Goal: Task Accomplishment & Management: Manage account settings

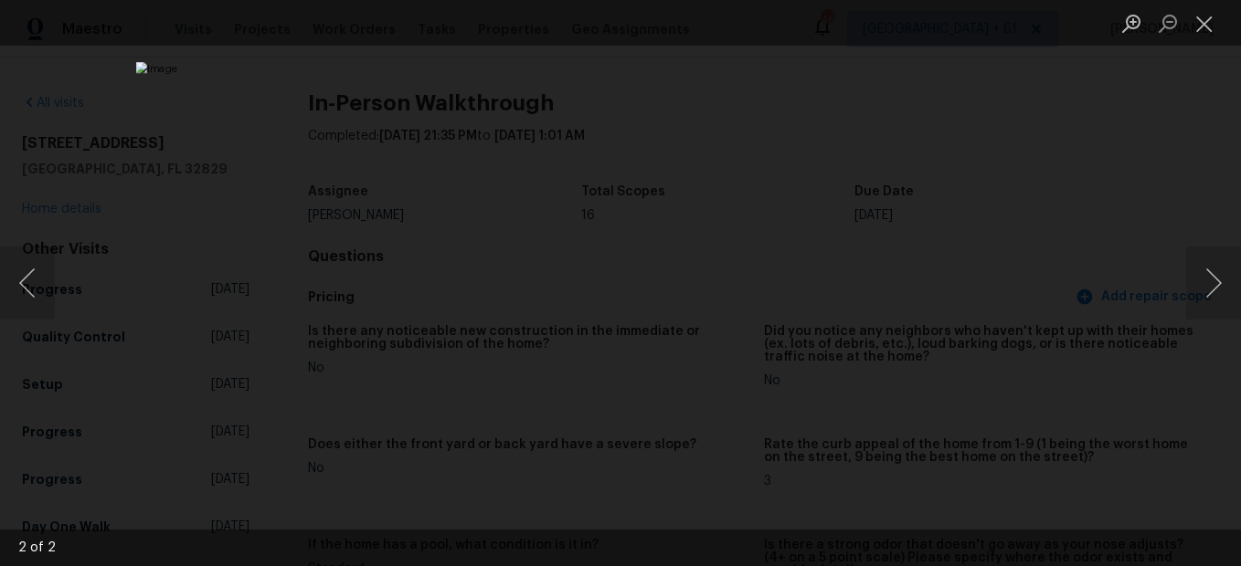
scroll to position [1919, 0]
click at [1213, 29] on button "Close lightbox" at bounding box center [1204, 23] width 37 height 32
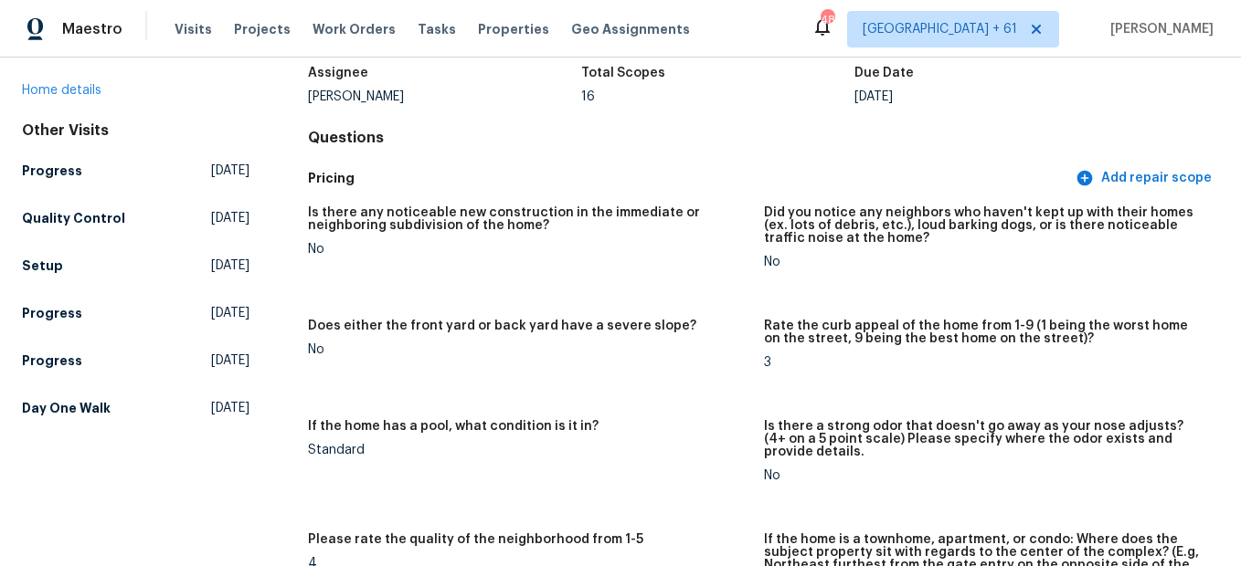
scroll to position [0, 0]
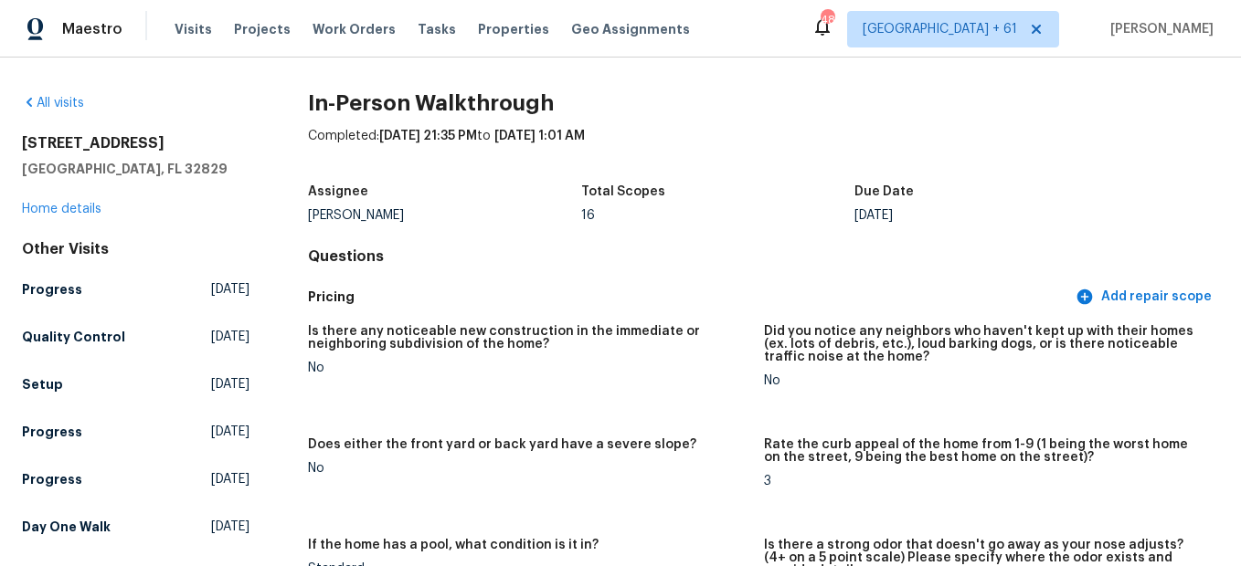
click at [65, 94] on div "All visits" at bounding box center [136, 103] width 228 height 18
click at [69, 107] on link "All visits" at bounding box center [53, 103] width 62 height 13
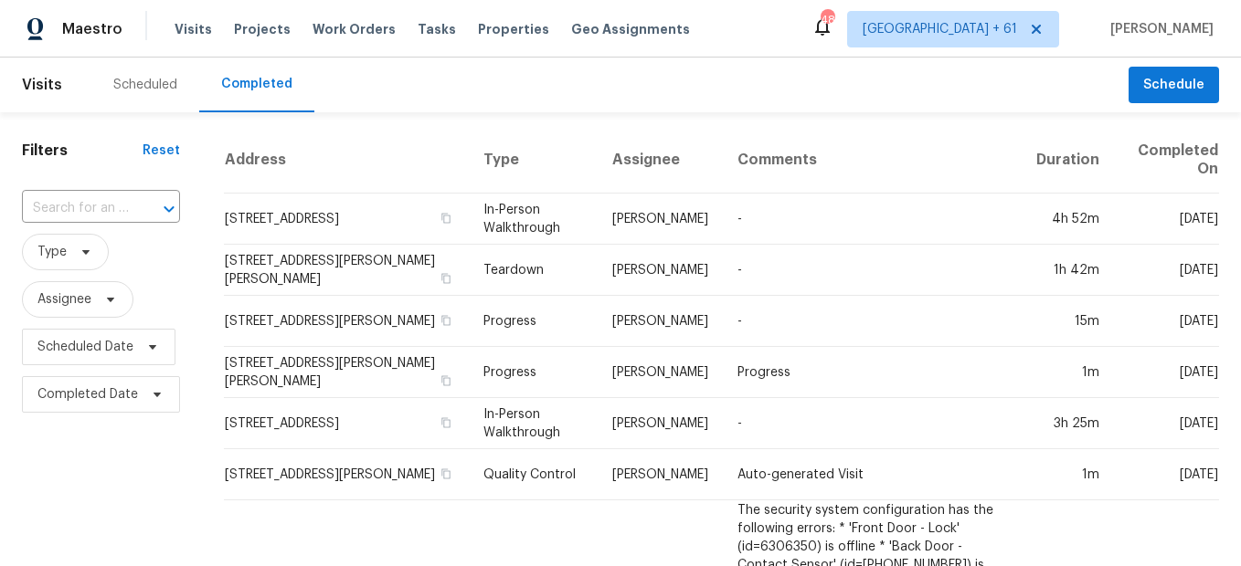
click at [87, 211] on input "text" at bounding box center [75, 209] width 107 height 28
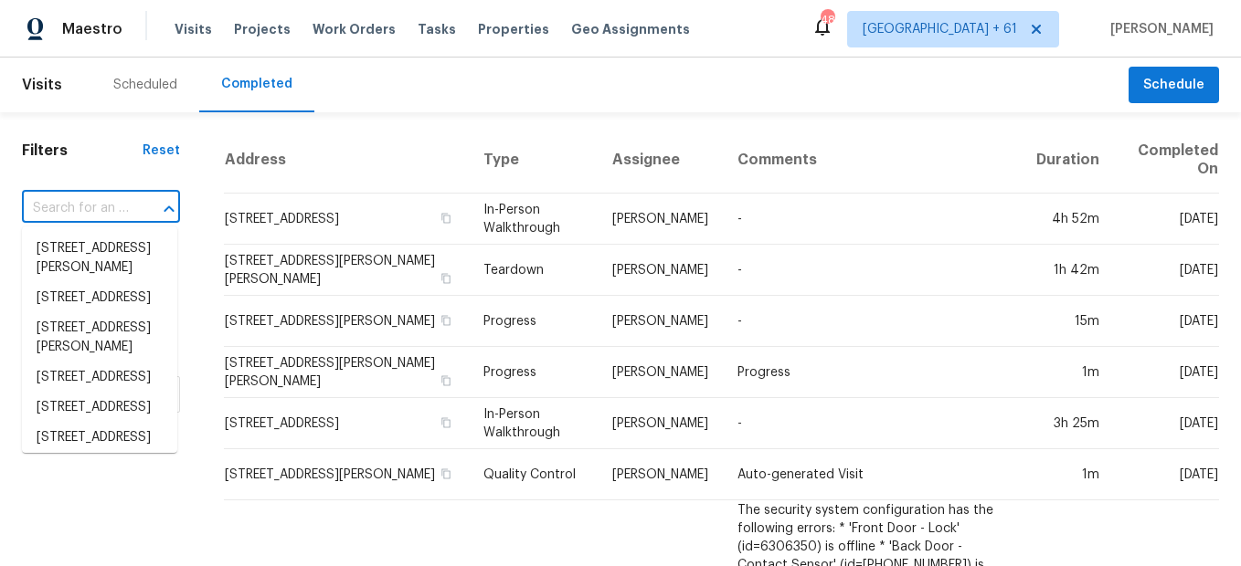
paste input "[STREET_ADDRESS]"
type input "[STREET_ADDRESS]"
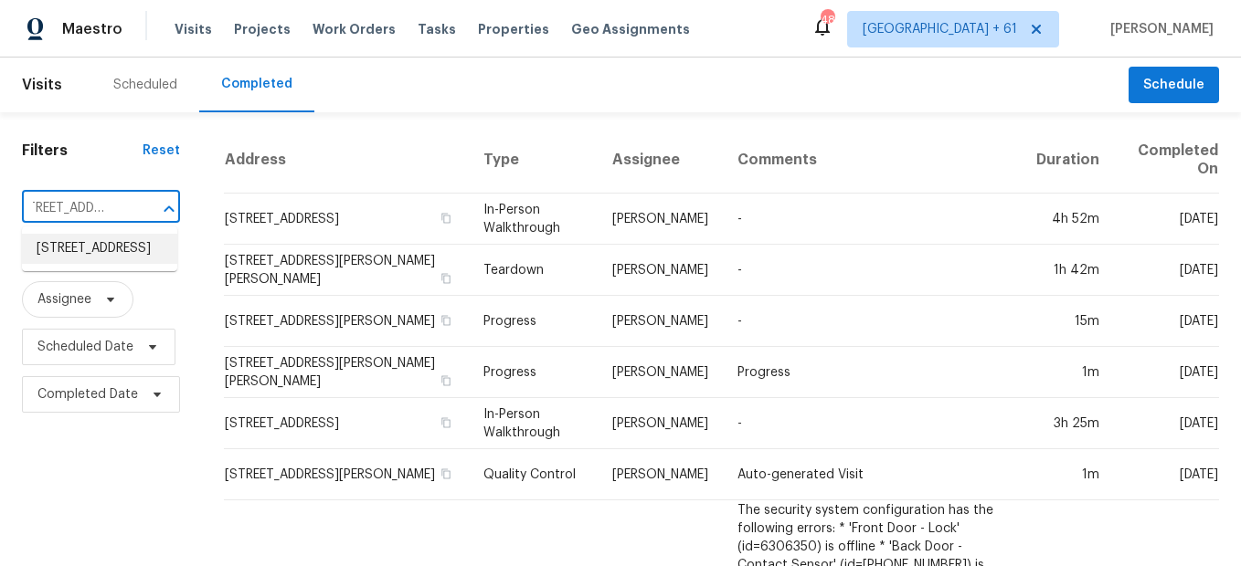
click at [88, 251] on li "[STREET_ADDRESS]" at bounding box center [99, 249] width 155 height 30
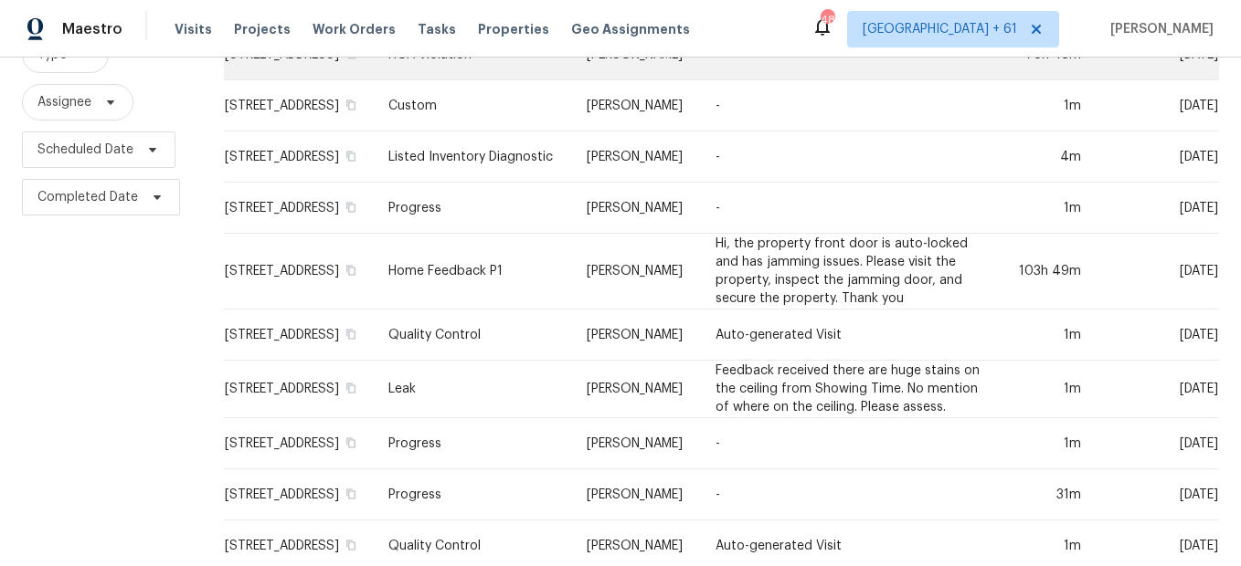
scroll to position [457, 0]
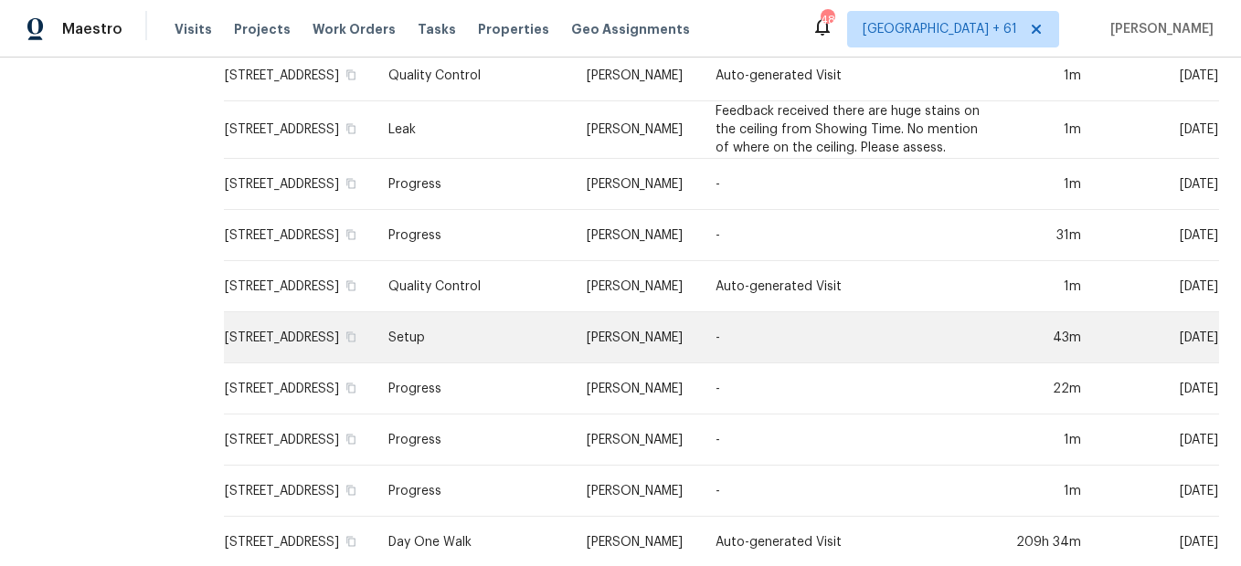
click at [488, 360] on td "Setup" at bounding box center [473, 337] width 198 height 51
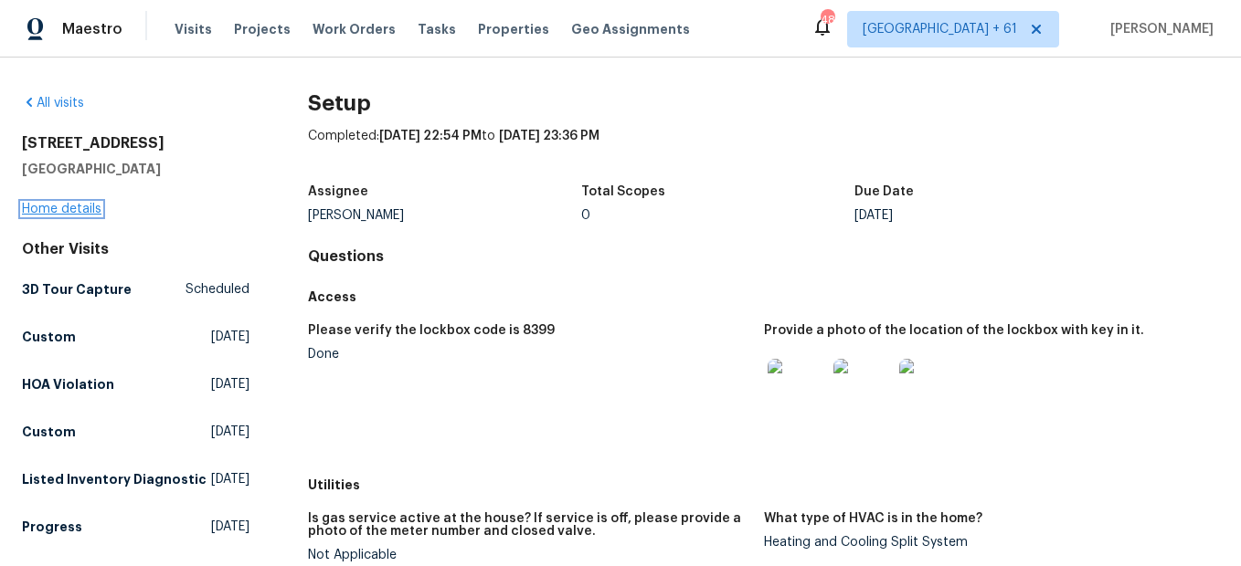
click at [80, 211] on link "Home details" at bounding box center [61, 209] width 79 height 13
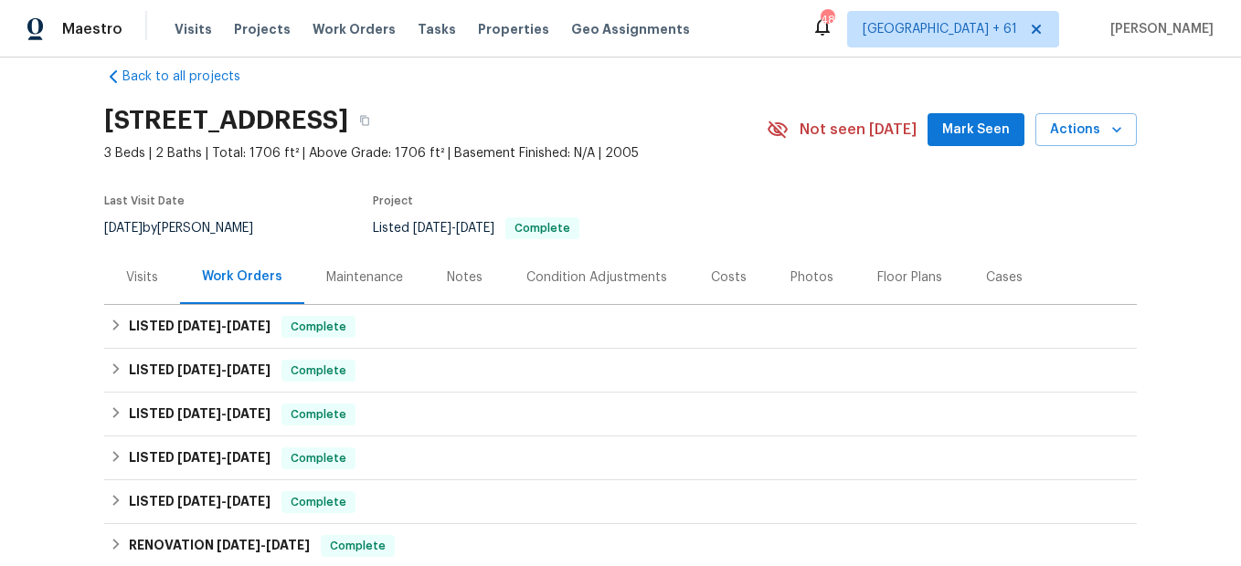
scroll to position [40, 0]
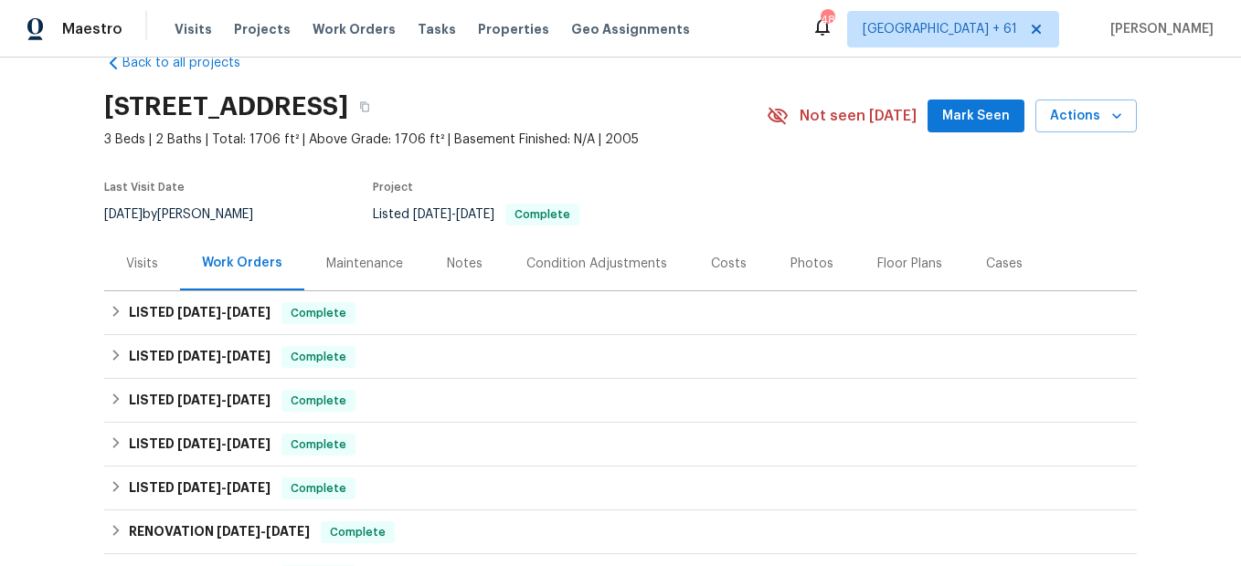
click at [799, 264] on div "Photos" at bounding box center [811, 264] width 43 height 18
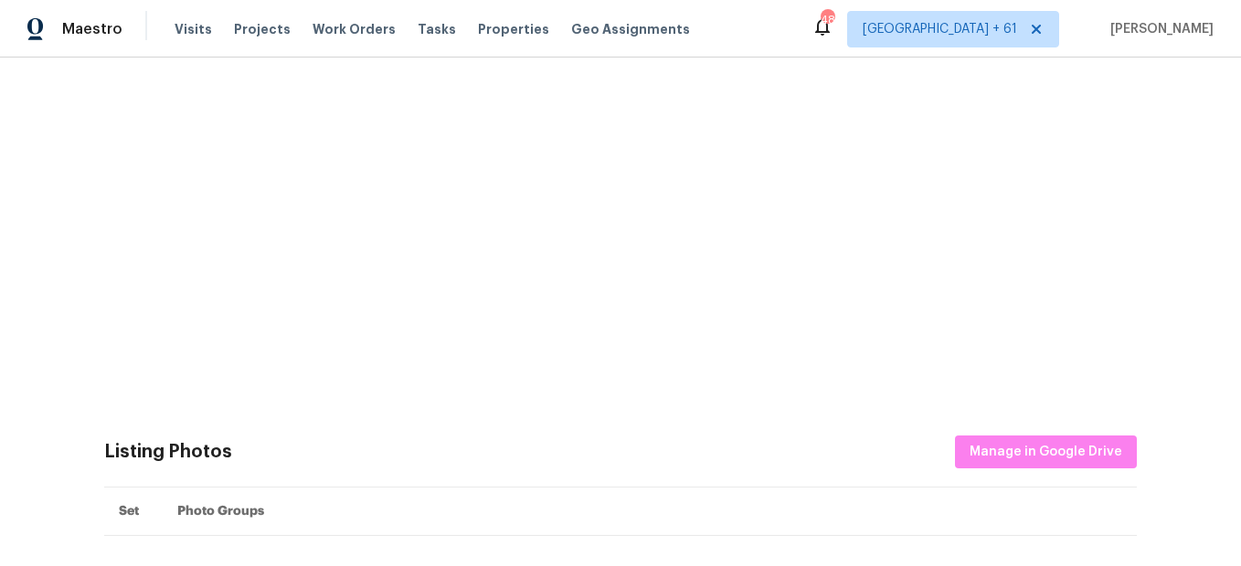
scroll to position [588, 0]
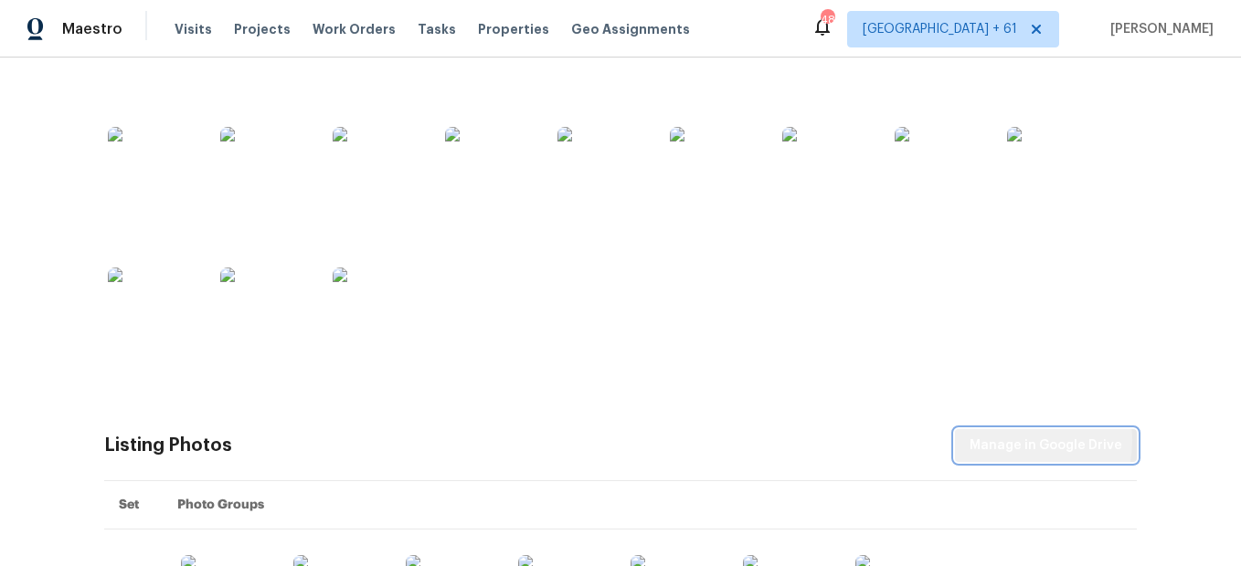
click at [1010, 441] on span "Manage in Google Drive" at bounding box center [1045, 446] width 153 height 23
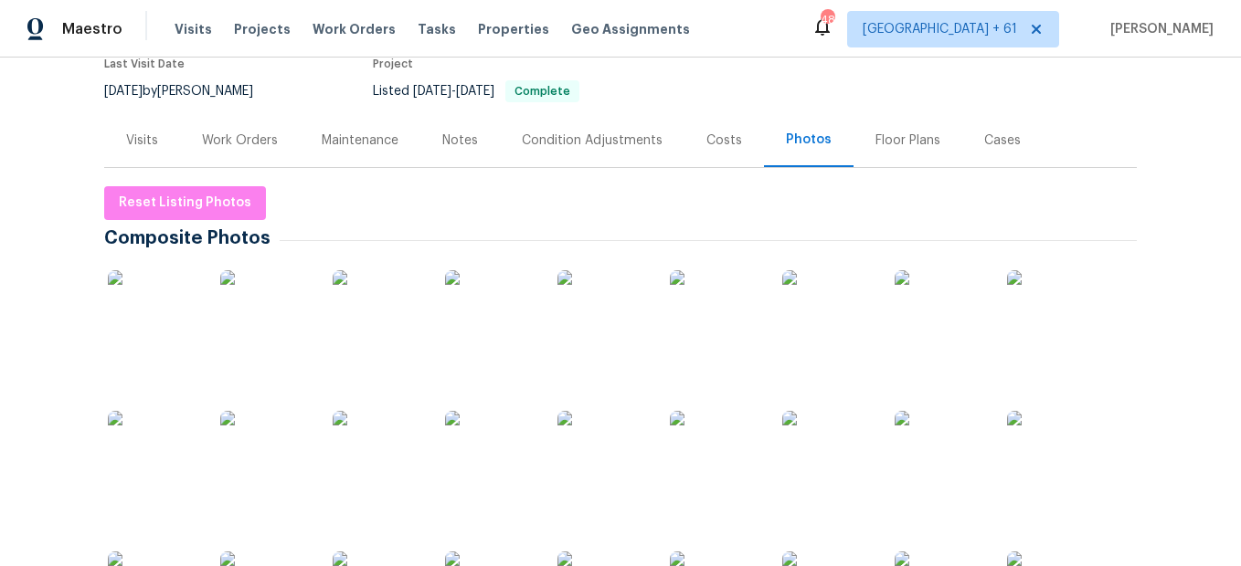
scroll to position [132, 0]
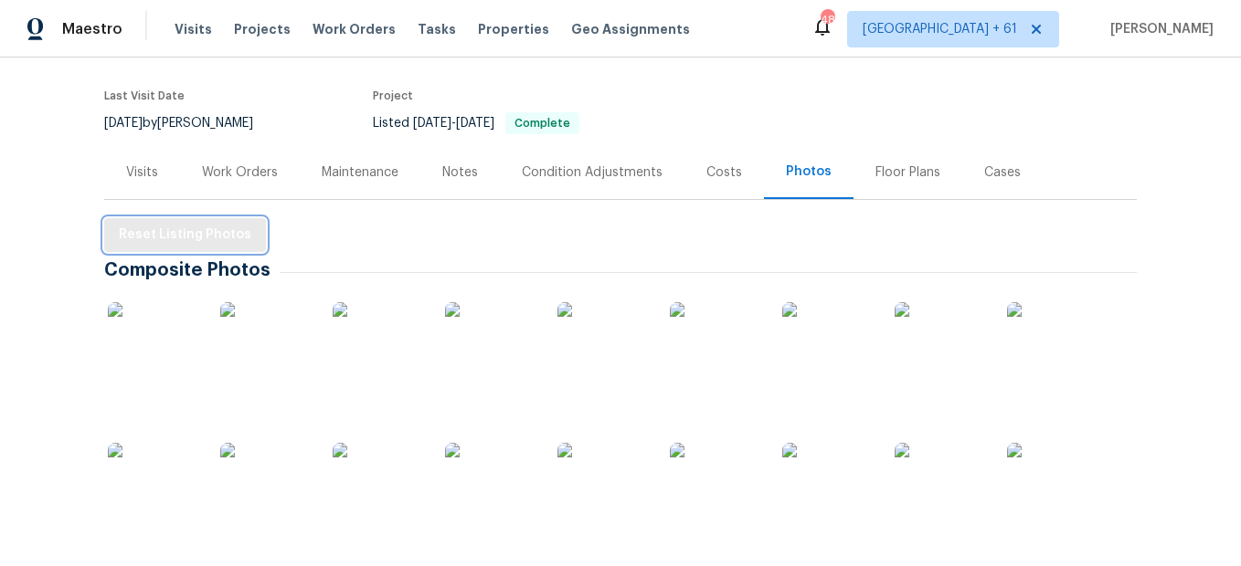
click at [222, 243] on span "Reset Listing Photos" at bounding box center [185, 235] width 132 height 23
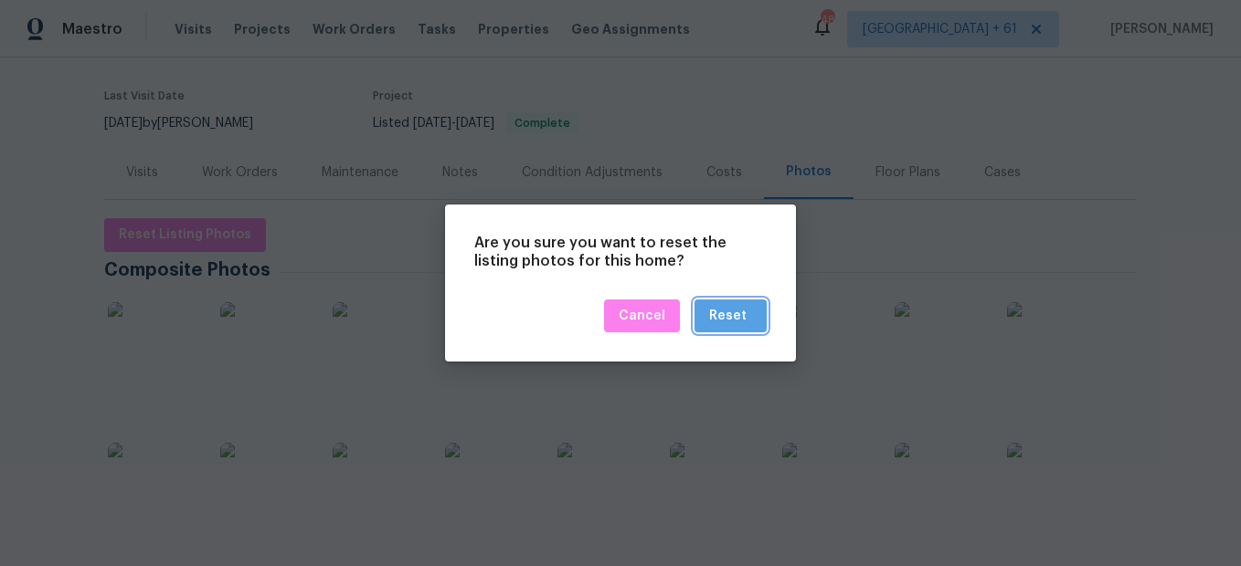
click at [754, 320] on button "Reset" at bounding box center [730, 317] width 72 height 34
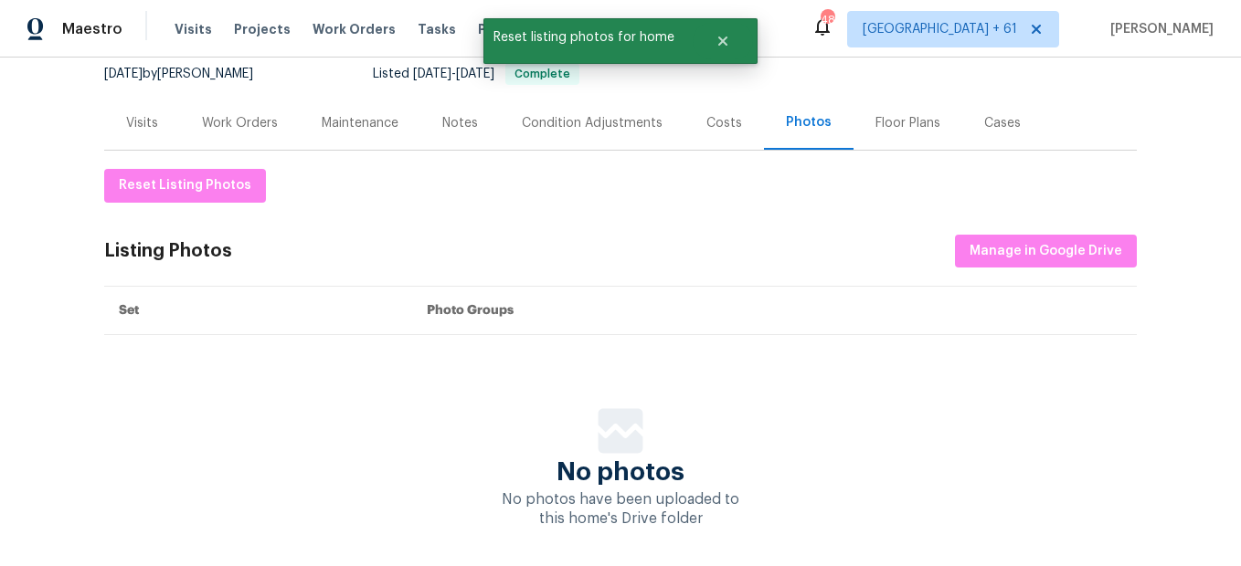
scroll to position [183, 0]
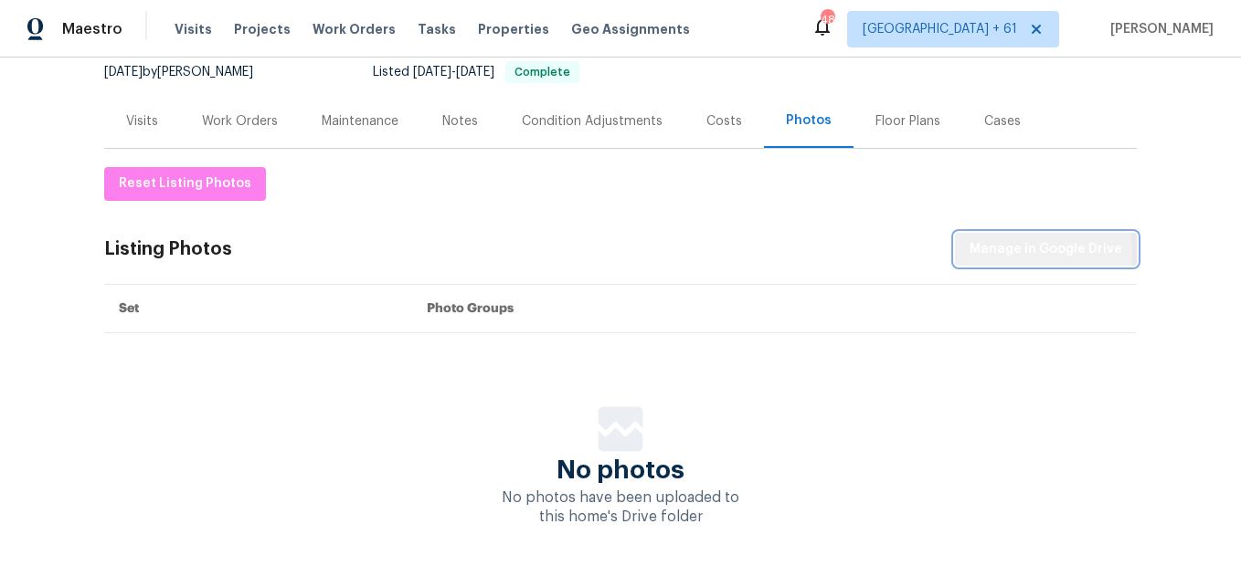
click at [984, 254] on span "Manage in Google Drive" at bounding box center [1045, 249] width 153 height 23
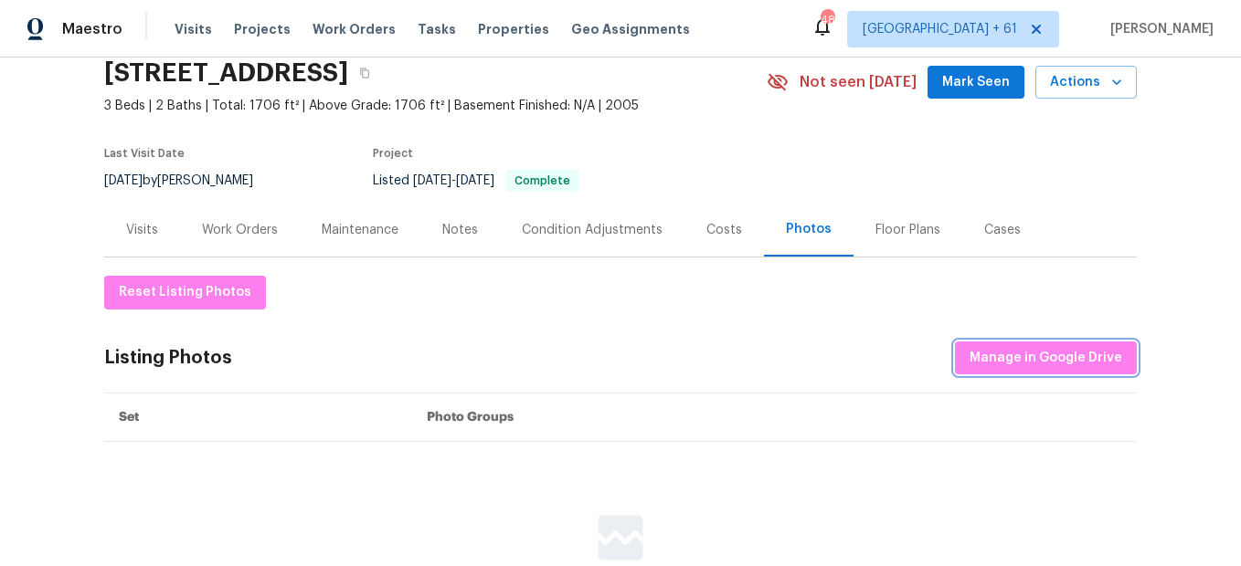
scroll to position [0, 0]
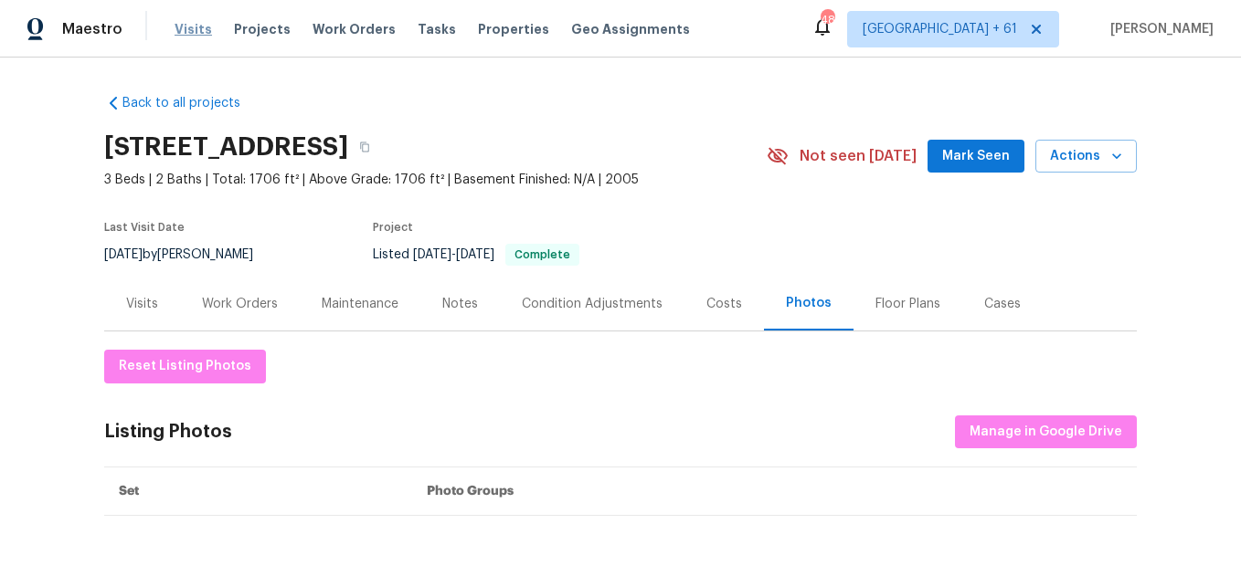
click at [189, 31] on span "Visits" at bounding box center [193, 29] width 37 height 18
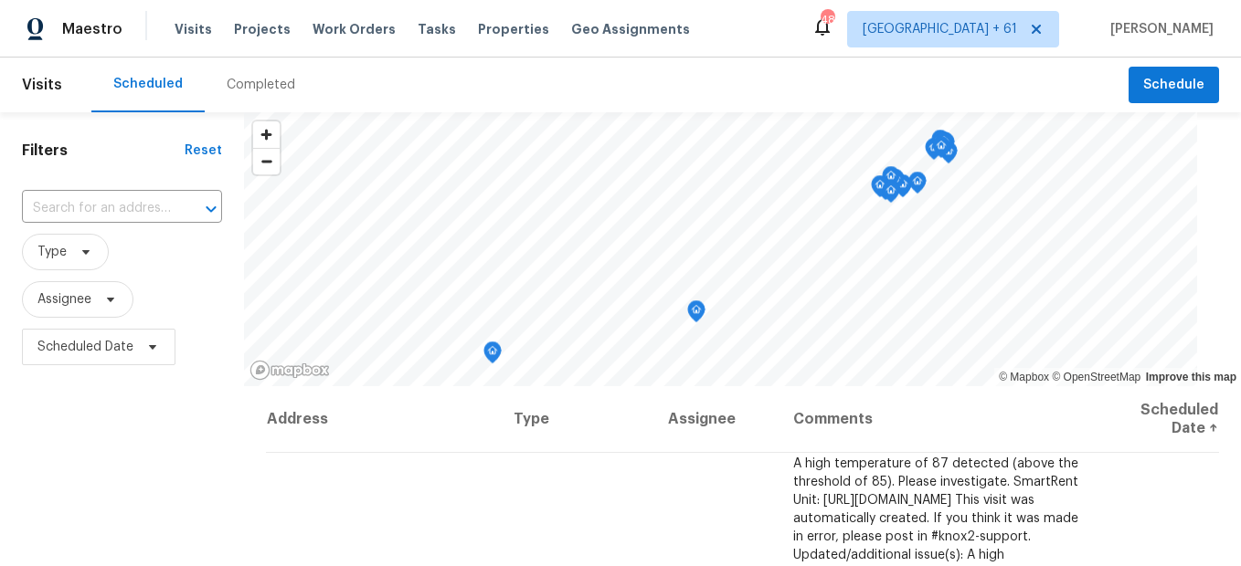
click at [254, 100] on div "Completed" at bounding box center [261, 85] width 112 height 55
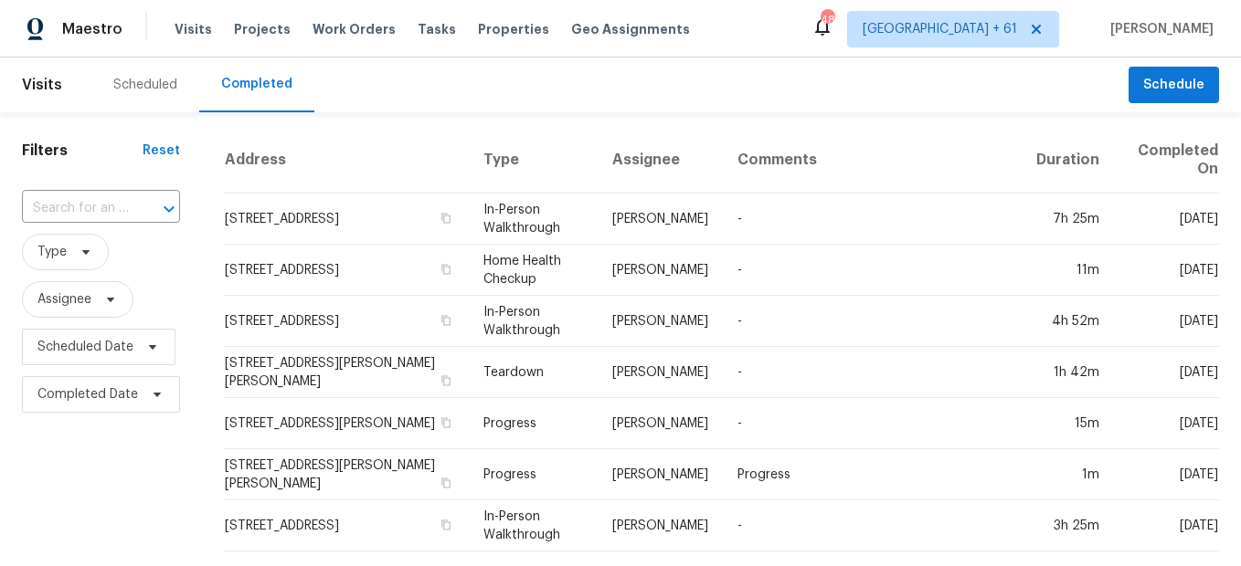
click at [148, 208] on div at bounding box center [156, 209] width 48 height 26
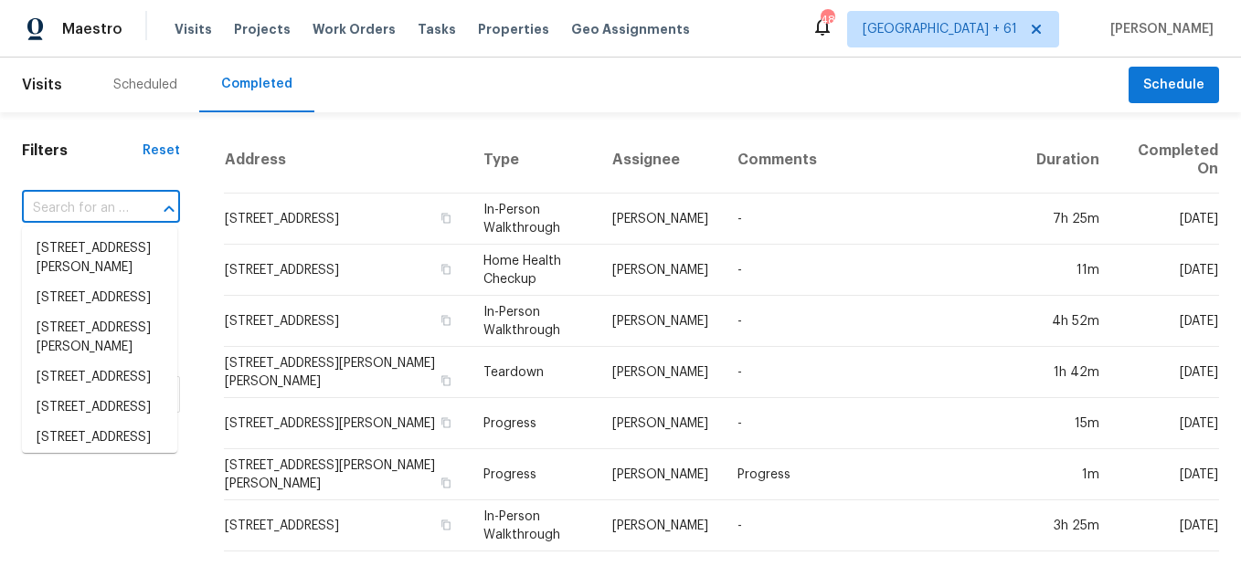
paste input "[STREET_ADDRESS]"
type input "[STREET_ADDRESS]"
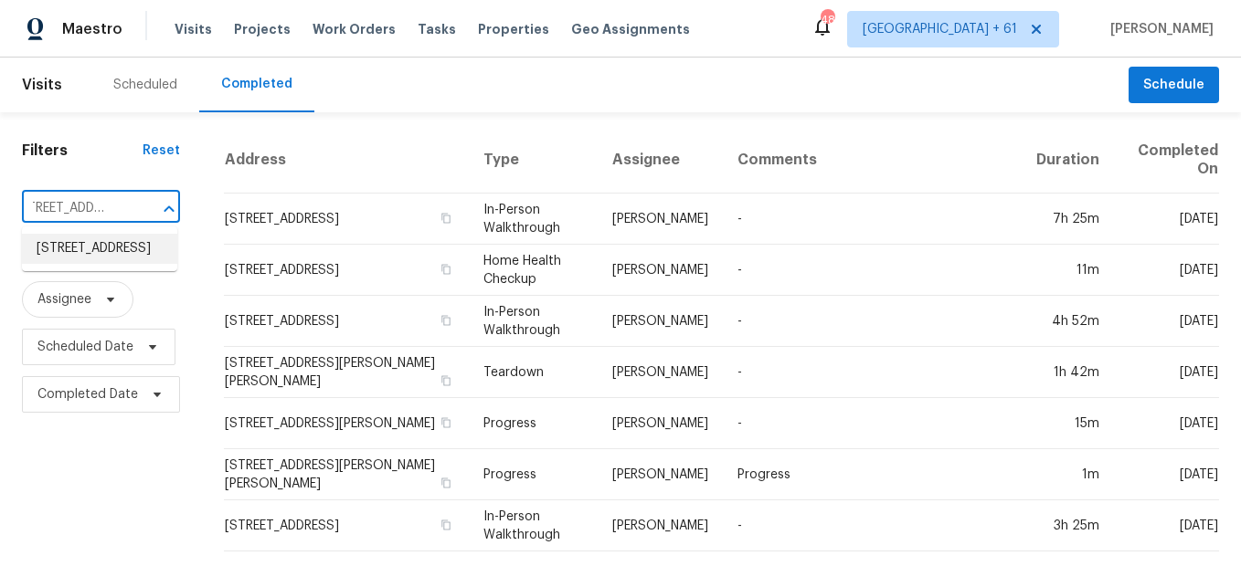
click at [148, 253] on li "[STREET_ADDRESS]" at bounding box center [99, 249] width 155 height 30
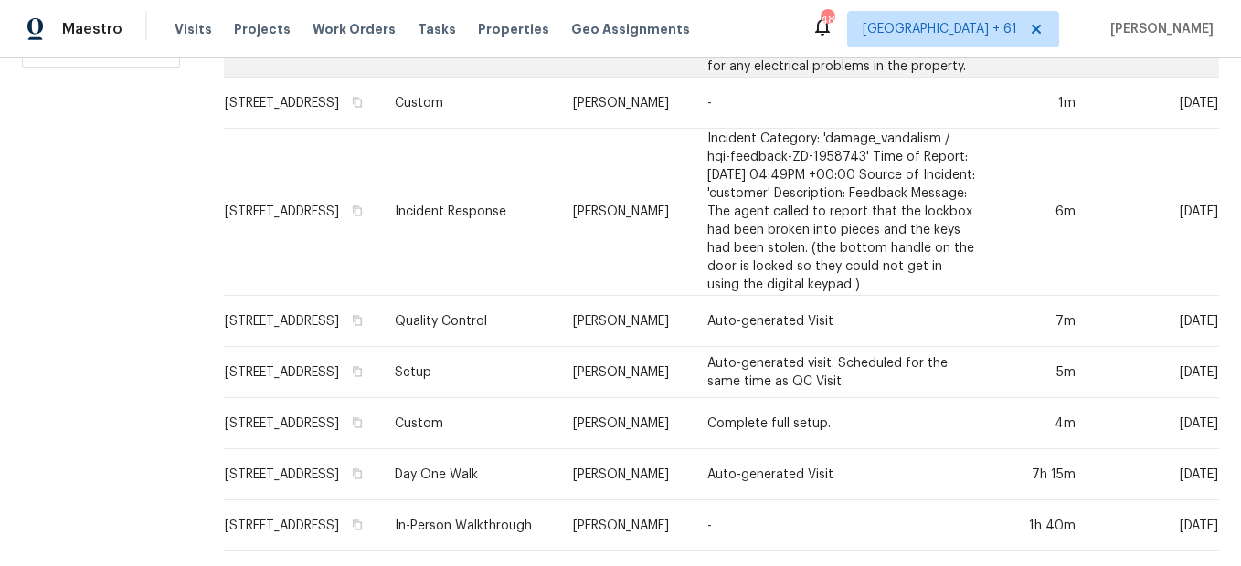
scroll to position [365, 0]
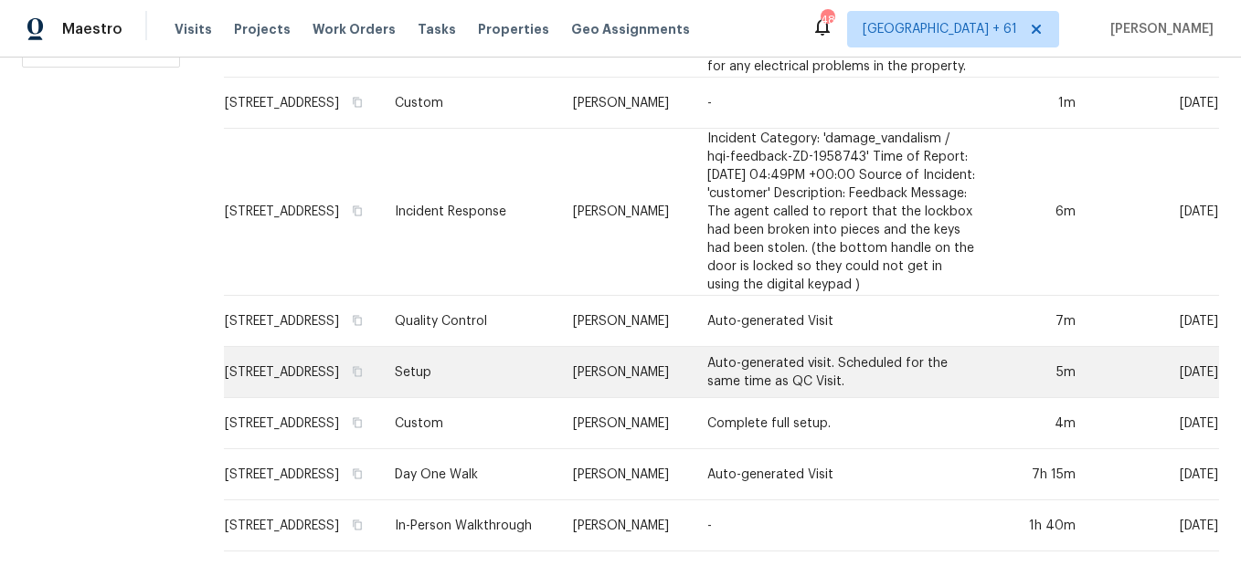
click at [484, 369] on td "Setup" at bounding box center [469, 372] width 178 height 51
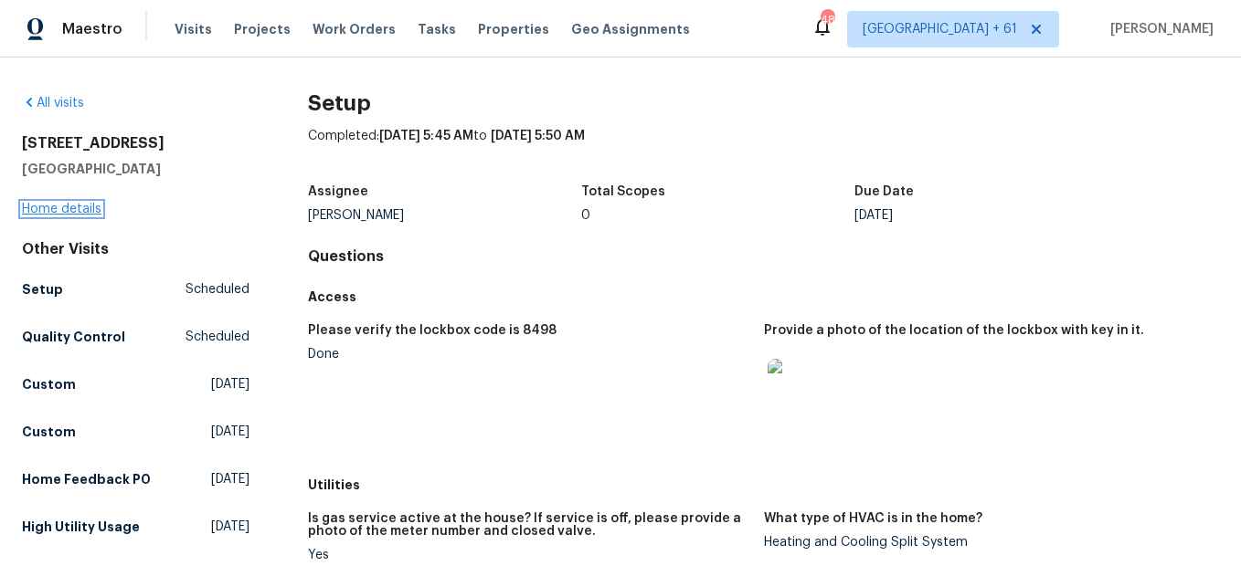
click at [81, 204] on link "Home details" at bounding box center [61, 209] width 79 height 13
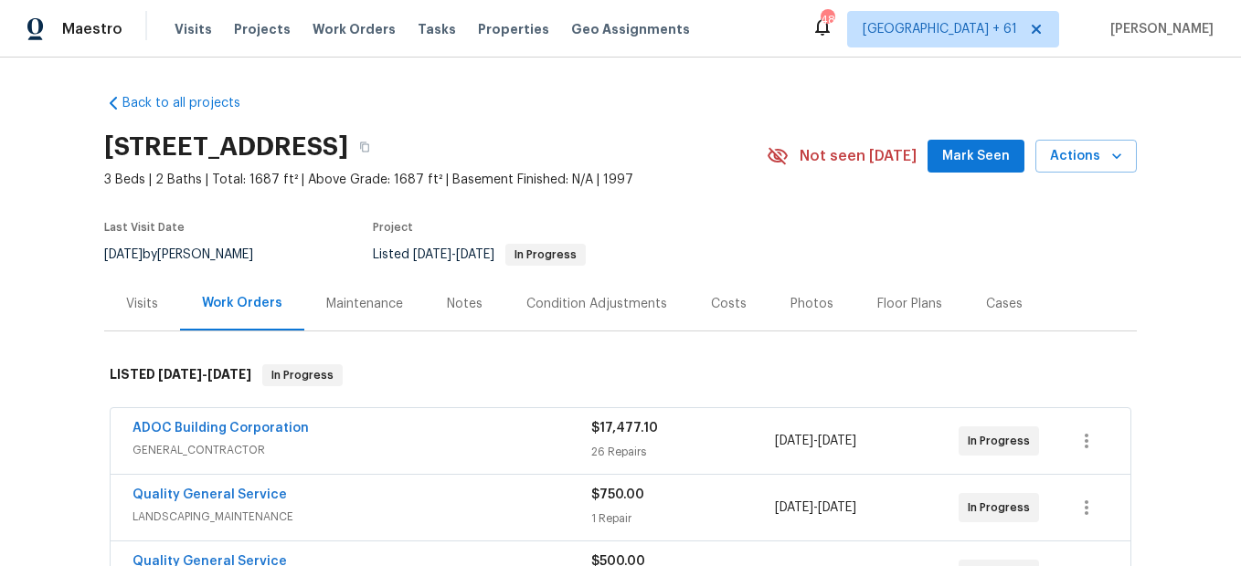
click at [805, 309] on div "Photos" at bounding box center [811, 304] width 43 height 18
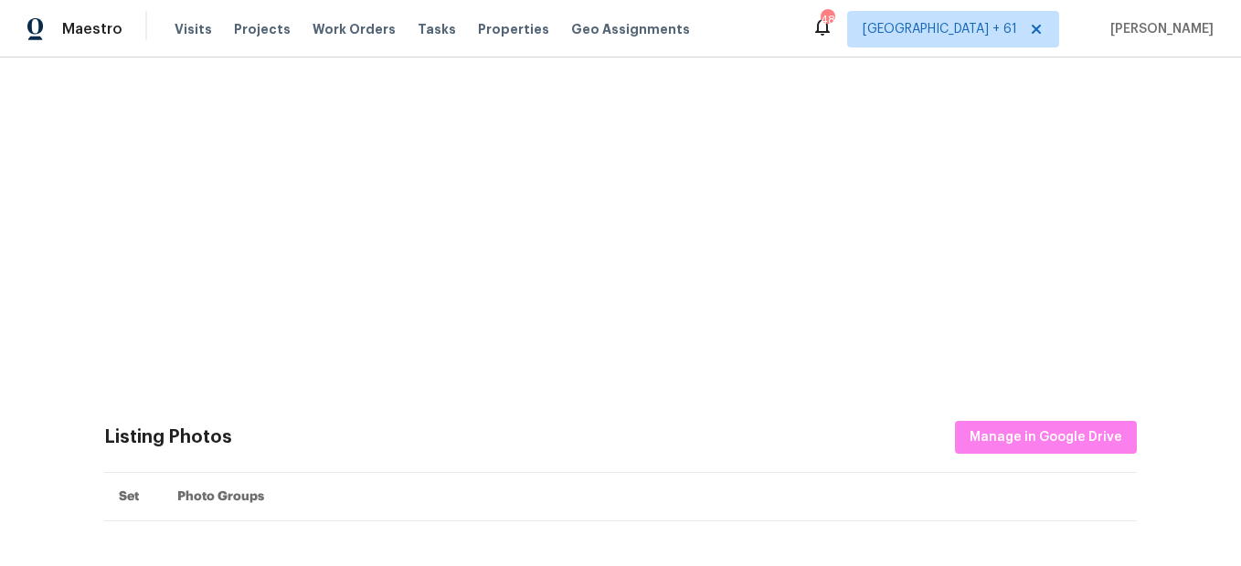
scroll to position [457, 0]
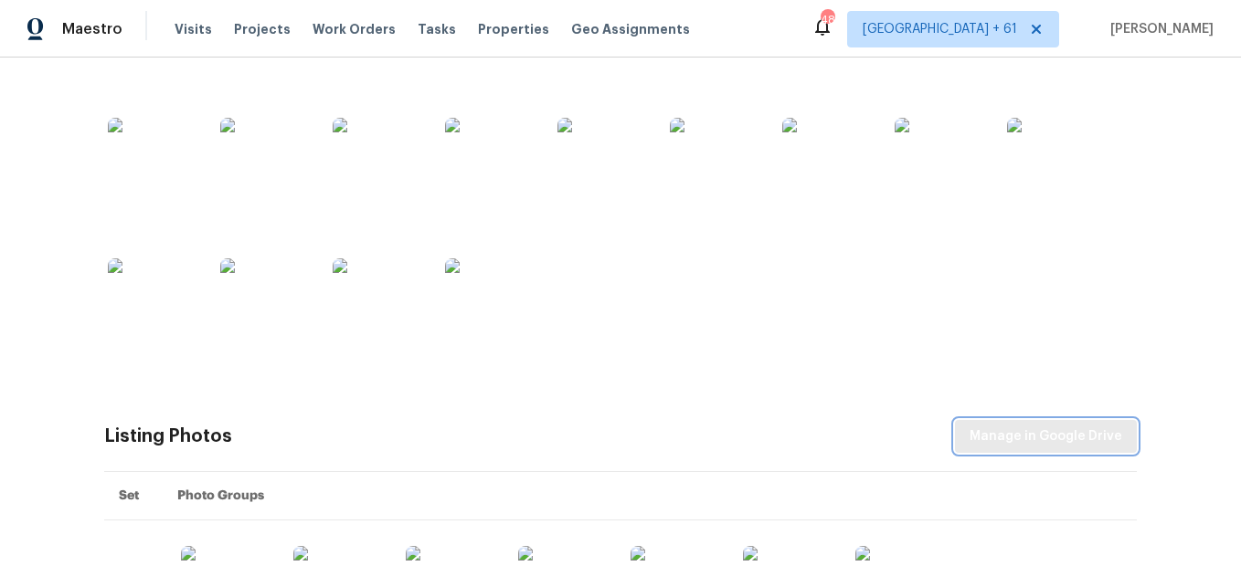
click at [985, 427] on span "Manage in Google Drive" at bounding box center [1045, 437] width 153 height 23
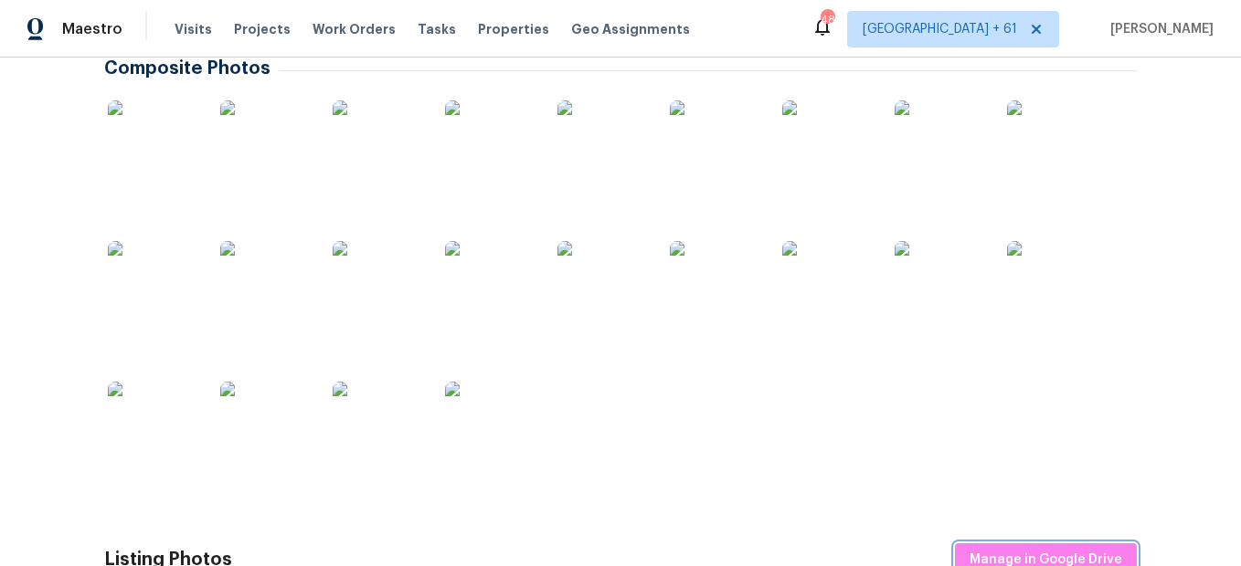
scroll to position [183, 0]
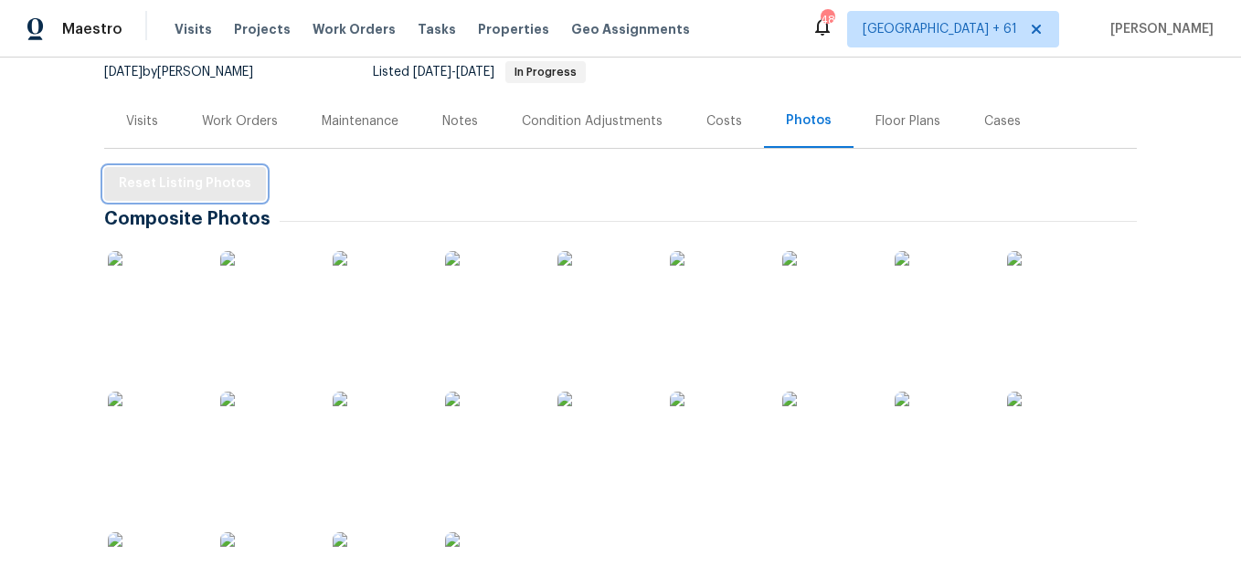
click at [198, 188] on span "Reset Listing Photos" at bounding box center [185, 184] width 132 height 23
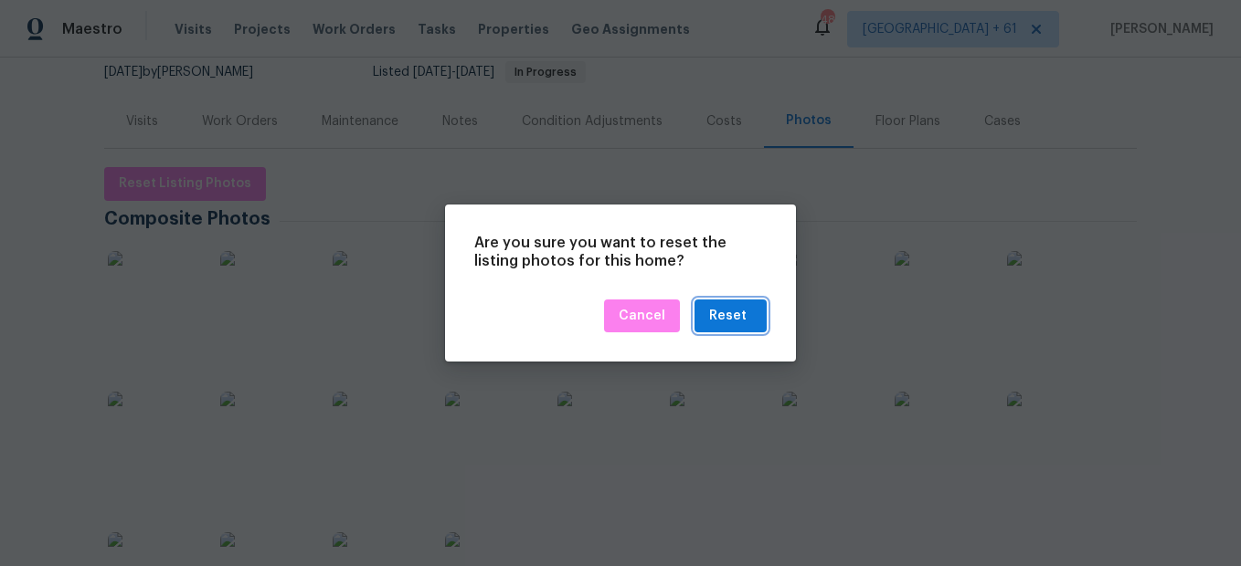
click at [738, 319] on div "Reset" at bounding box center [727, 316] width 37 height 23
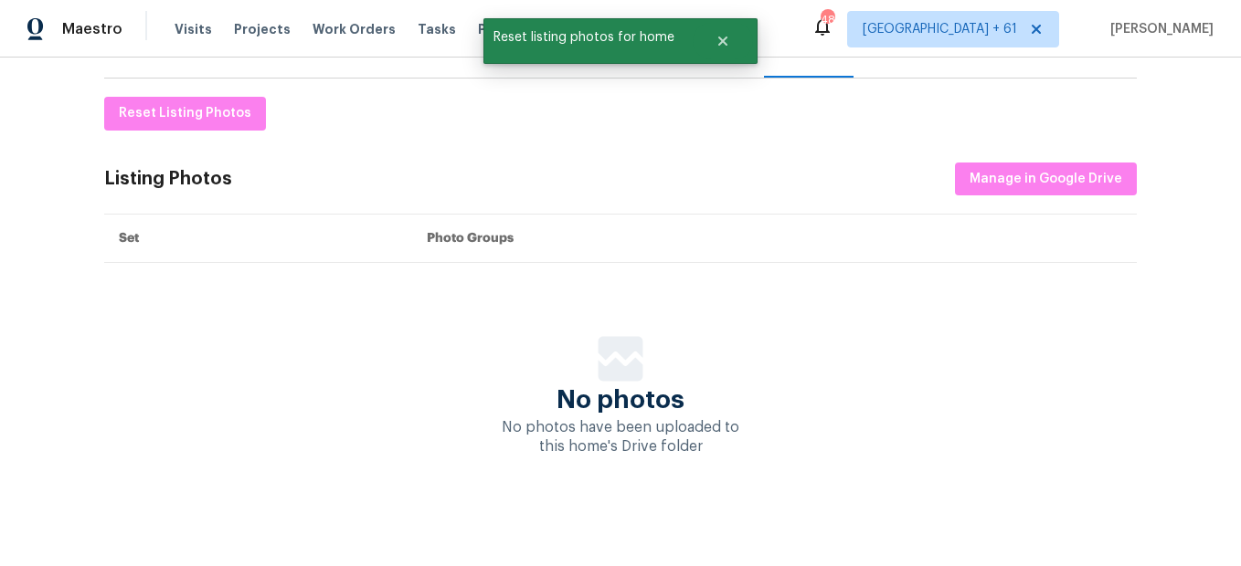
scroll to position [267, 0]
click at [1011, 176] on button "Manage in Google Drive" at bounding box center [1046, 180] width 182 height 34
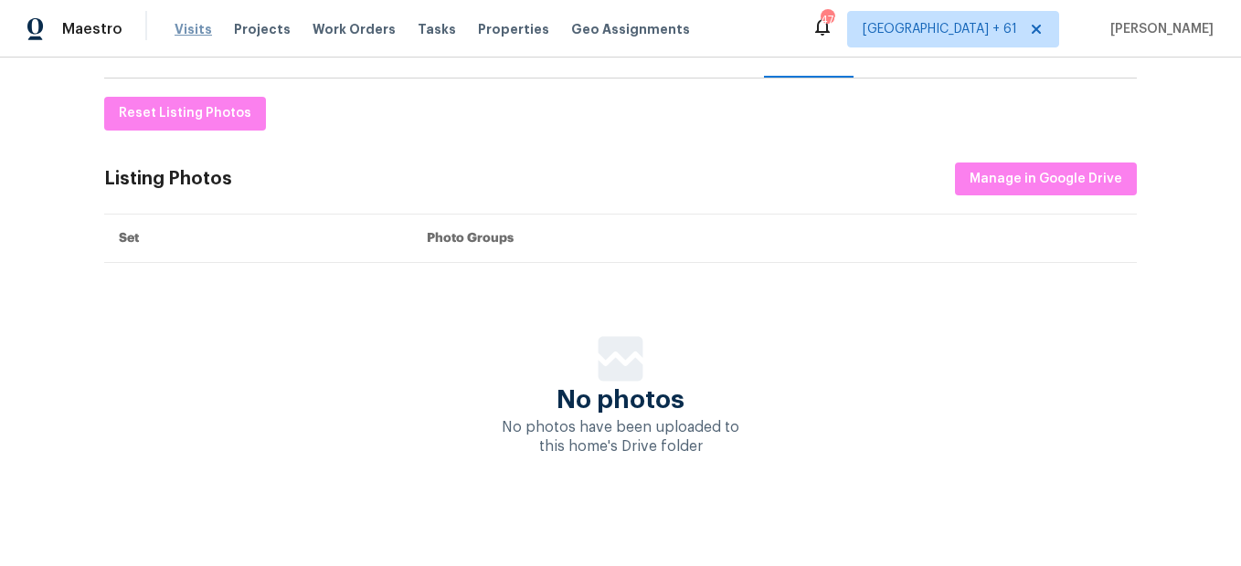
click at [182, 25] on span "Visits" at bounding box center [193, 29] width 37 height 18
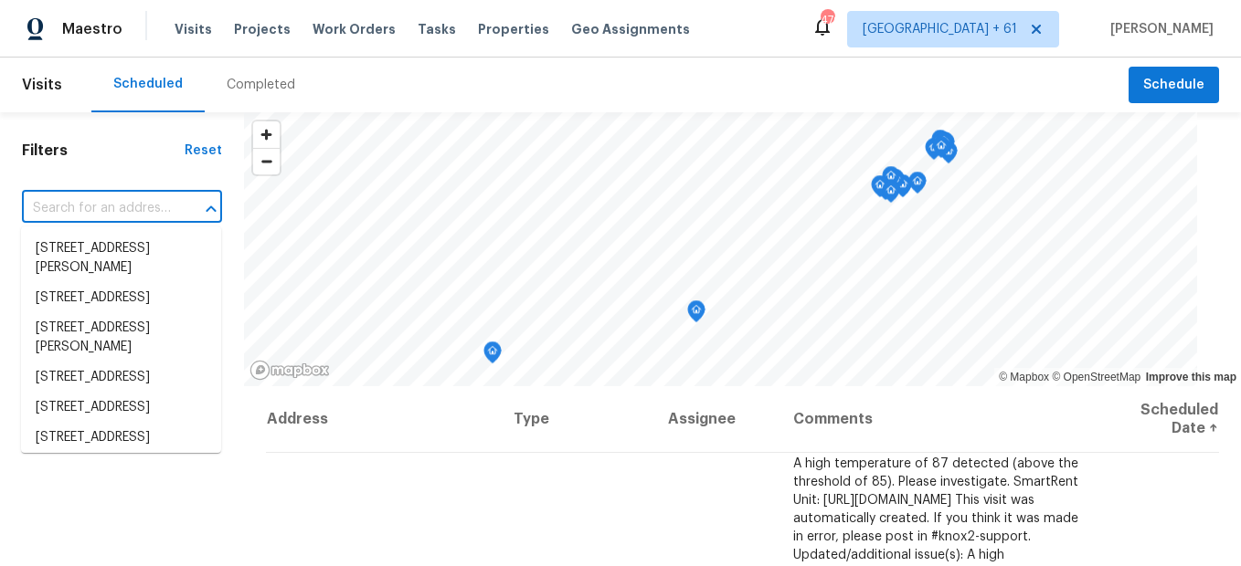
click at [133, 222] on input "text" at bounding box center [96, 209] width 149 height 28
paste input "1314 [PERSON_NAME], [PERSON_NAME], AL 35004"
type input "1314 [PERSON_NAME], [PERSON_NAME], AL 35004"
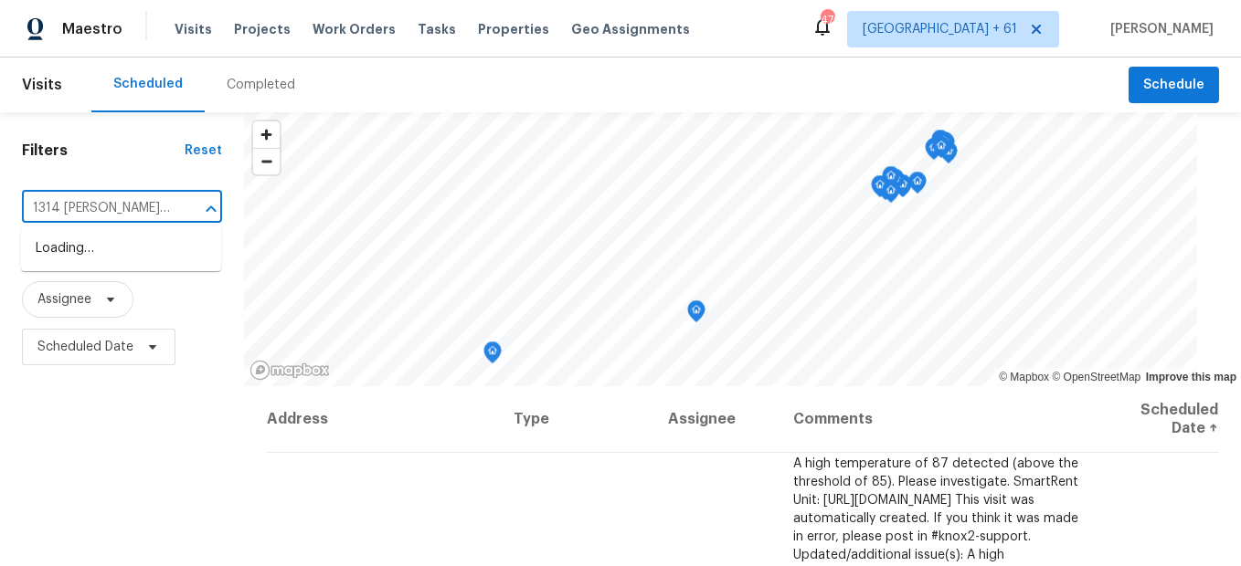
scroll to position [0, 91]
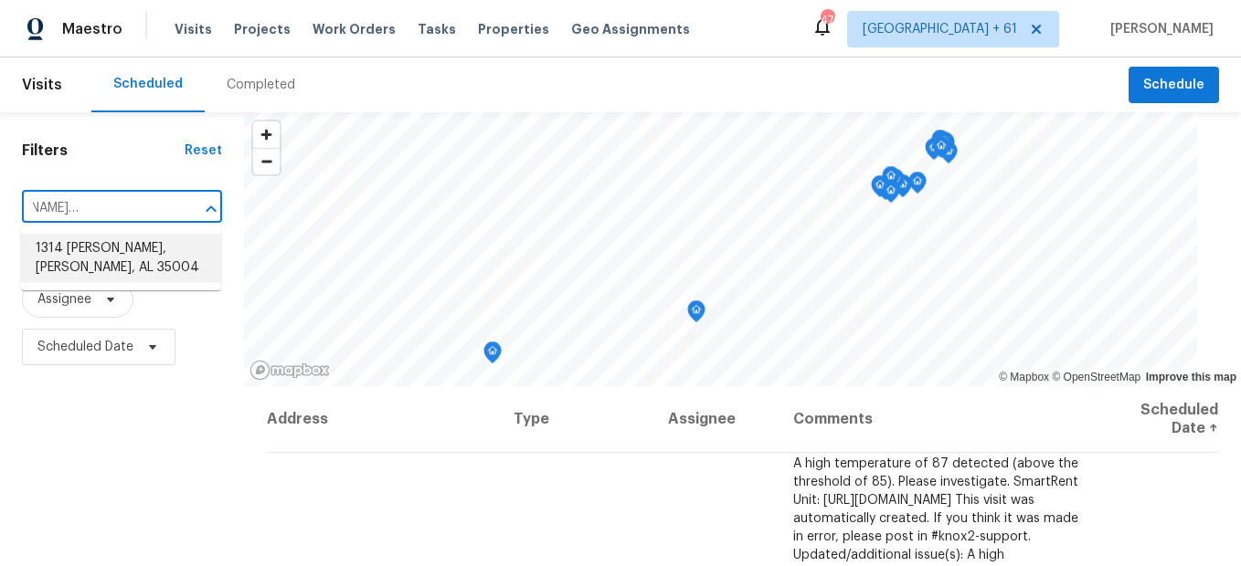
click at [146, 261] on li "1314 [PERSON_NAME], [PERSON_NAME], AL 35004" at bounding box center [121, 258] width 200 height 49
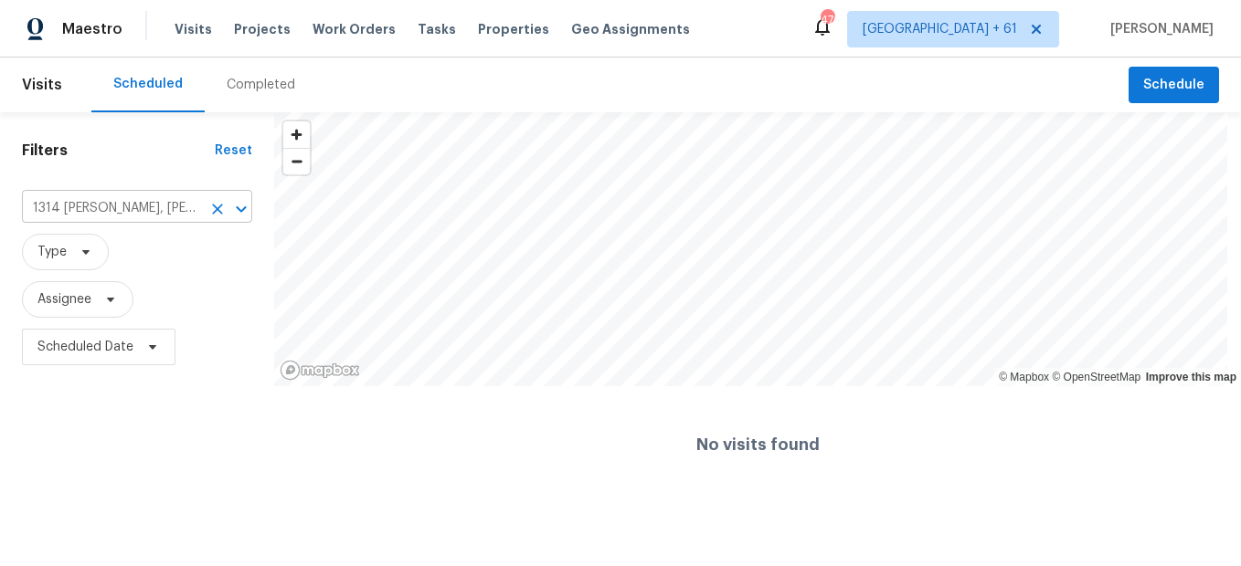
click at [191, 211] on input "1314 [PERSON_NAME], [PERSON_NAME], AL 35004" at bounding box center [111, 209] width 179 height 28
type input "1314 [PERSON_NAME], [PERSON_NAME]"
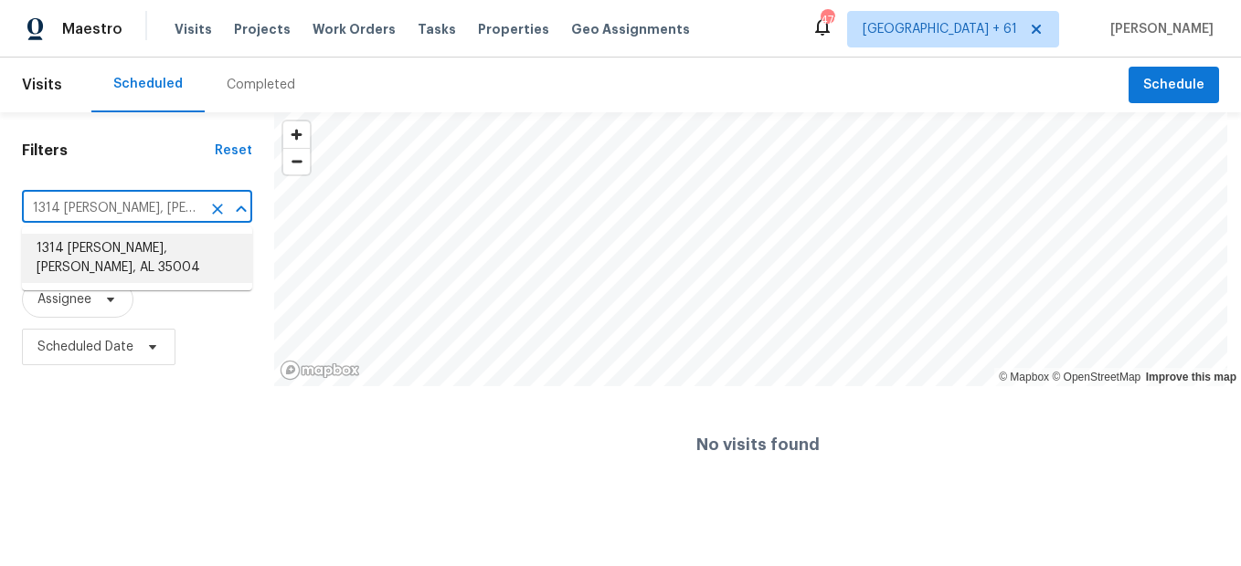
click at [195, 249] on li "1314 [PERSON_NAME], [PERSON_NAME], AL 35004" at bounding box center [137, 258] width 230 height 49
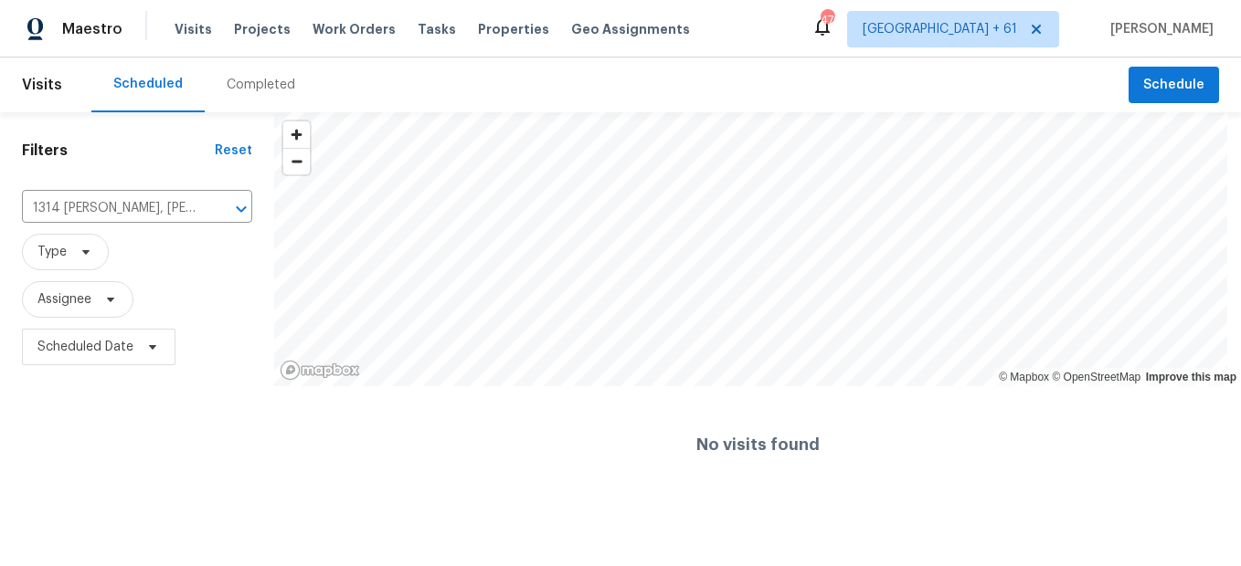
click at [250, 92] on div "Completed" at bounding box center [261, 85] width 69 height 18
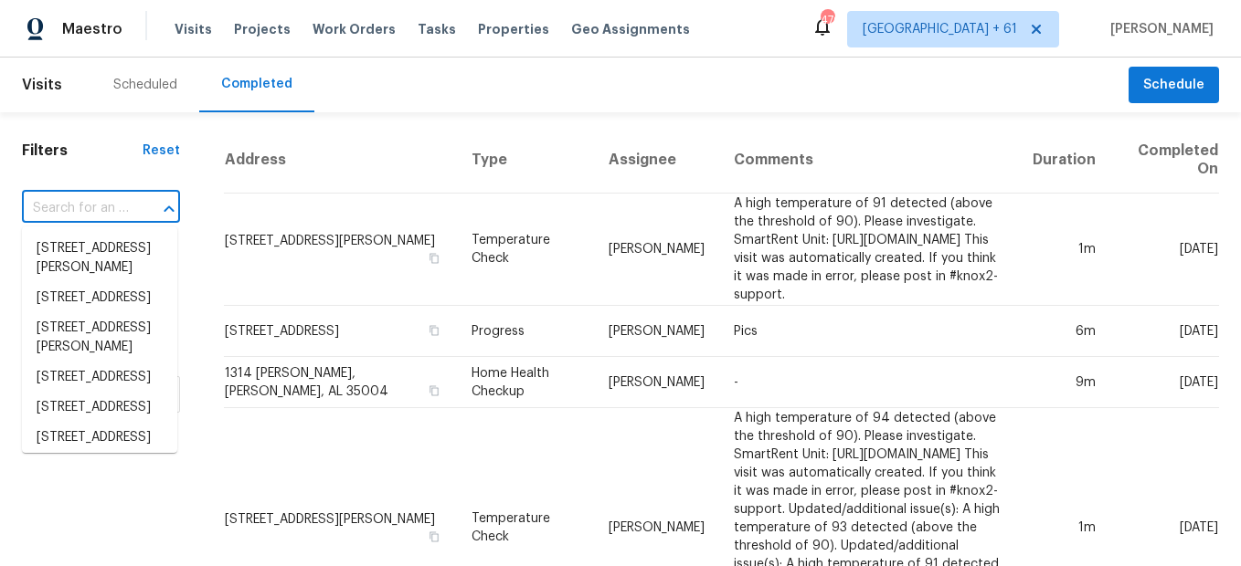
click at [93, 205] on input "text" at bounding box center [75, 209] width 107 height 28
paste input "1314 [PERSON_NAME], [PERSON_NAME], AL 35004"
type input "1314 [PERSON_NAME], [PERSON_NAME], AL 35004"
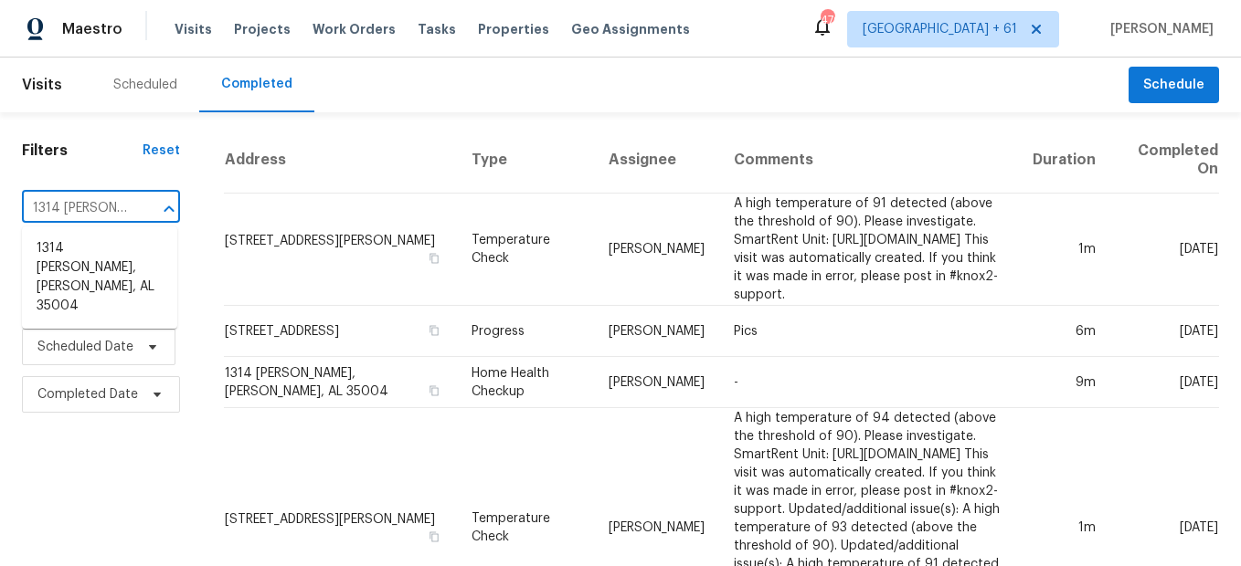
scroll to position [0, 136]
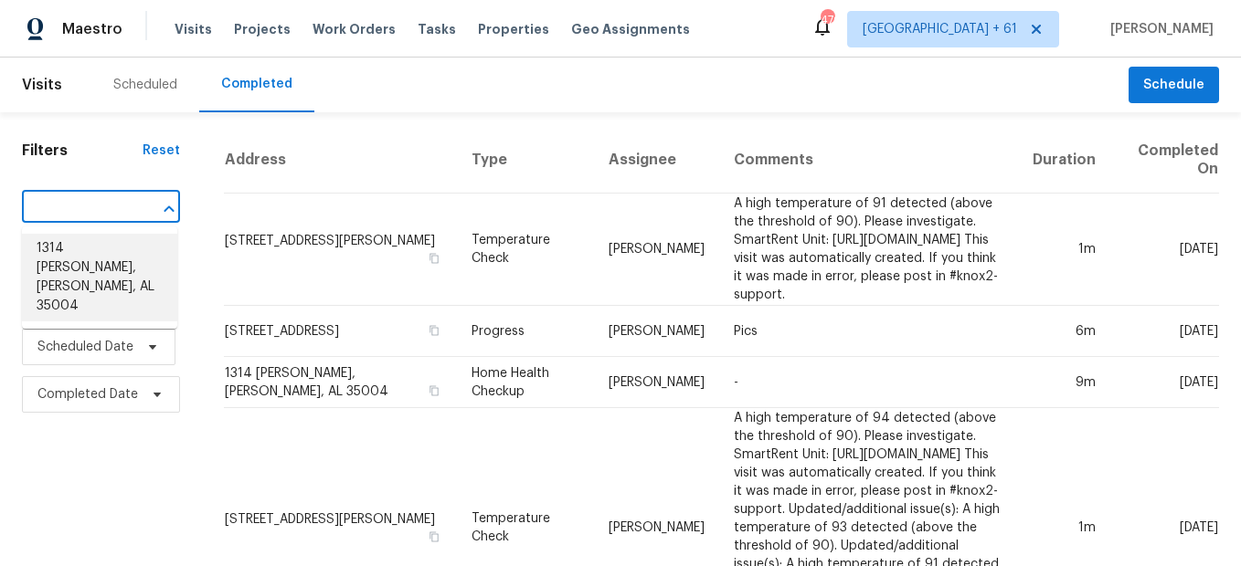
click at [102, 237] on li "1314 [PERSON_NAME], [PERSON_NAME], AL 35004" at bounding box center [99, 278] width 155 height 88
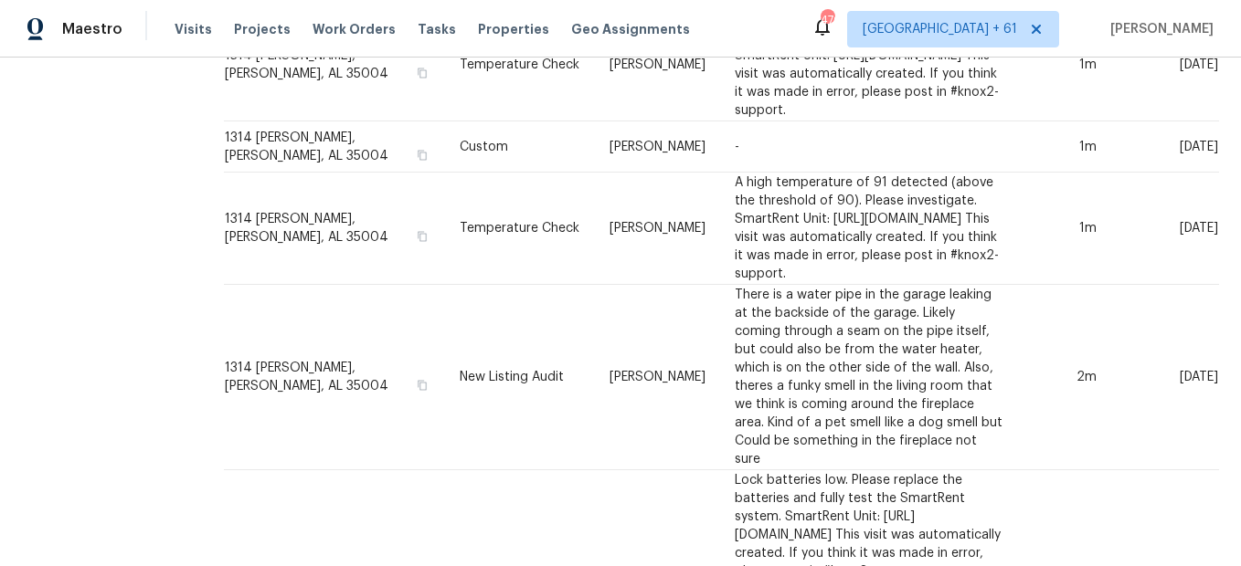
scroll to position [1827, 0]
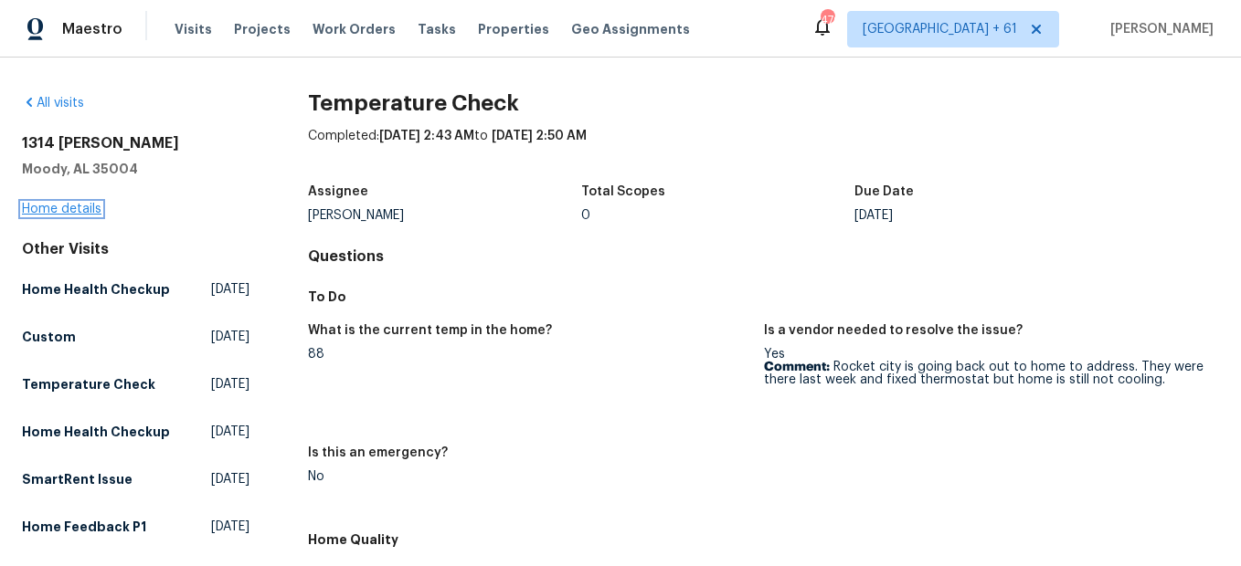
click at [67, 215] on link "Home details" at bounding box center [61, 209] width 79 height 13
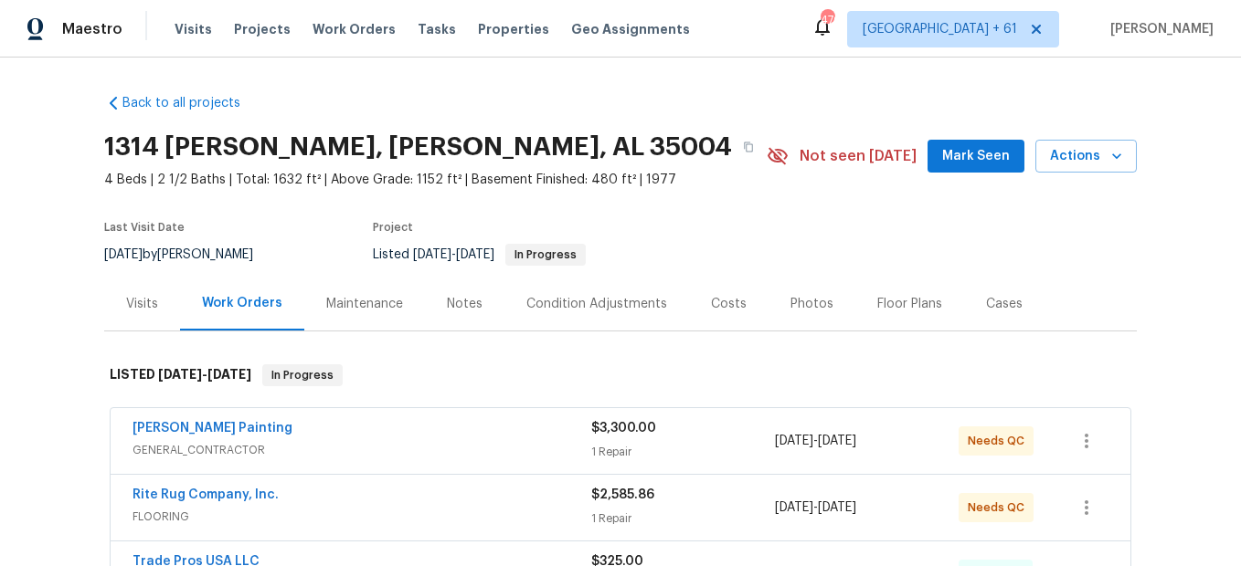
click at [796, 313] on div "Photos" at bounding box center [811, 304] width 87 height 54
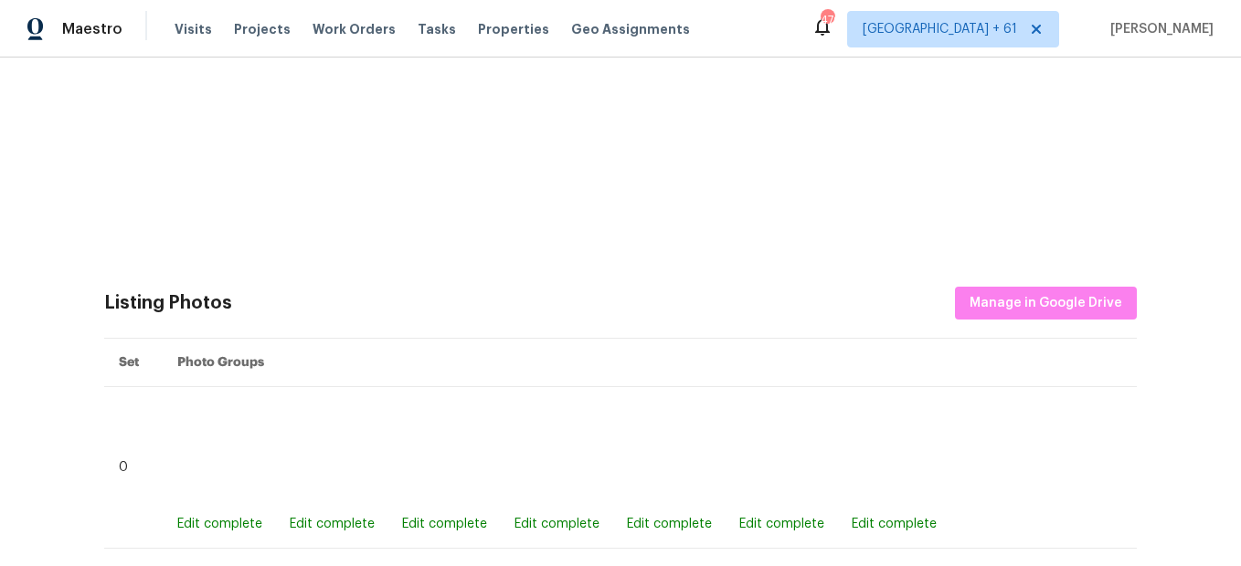
scroll to position [457, 0]
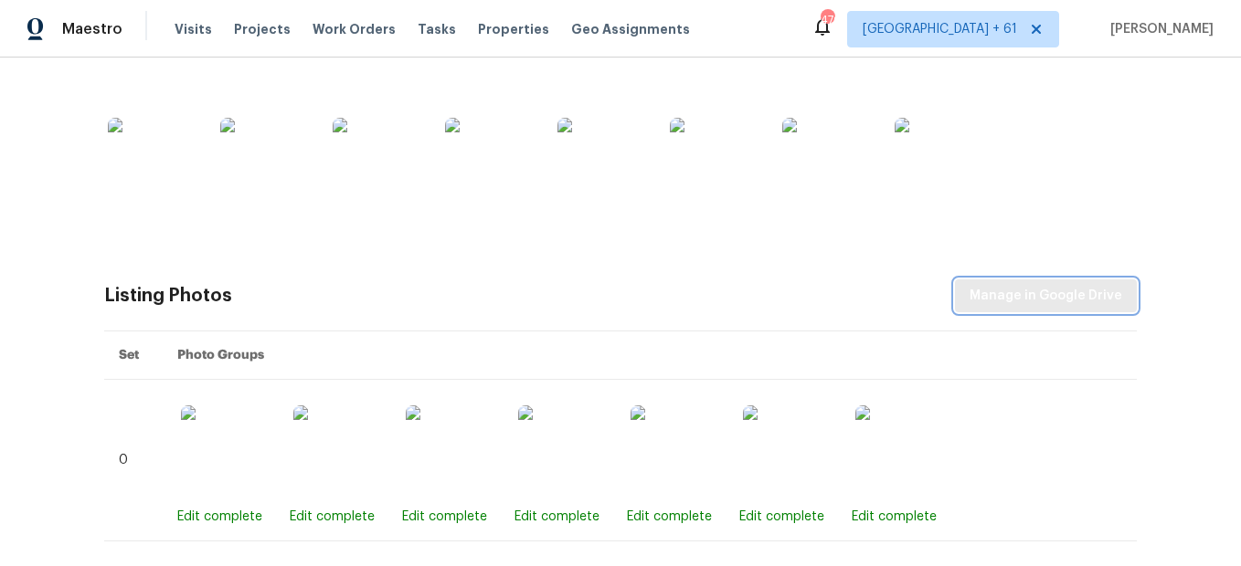
click at [987, 305] on span "Manage in Google Drive" at bounding box center [1045, 296] width 153 height 23
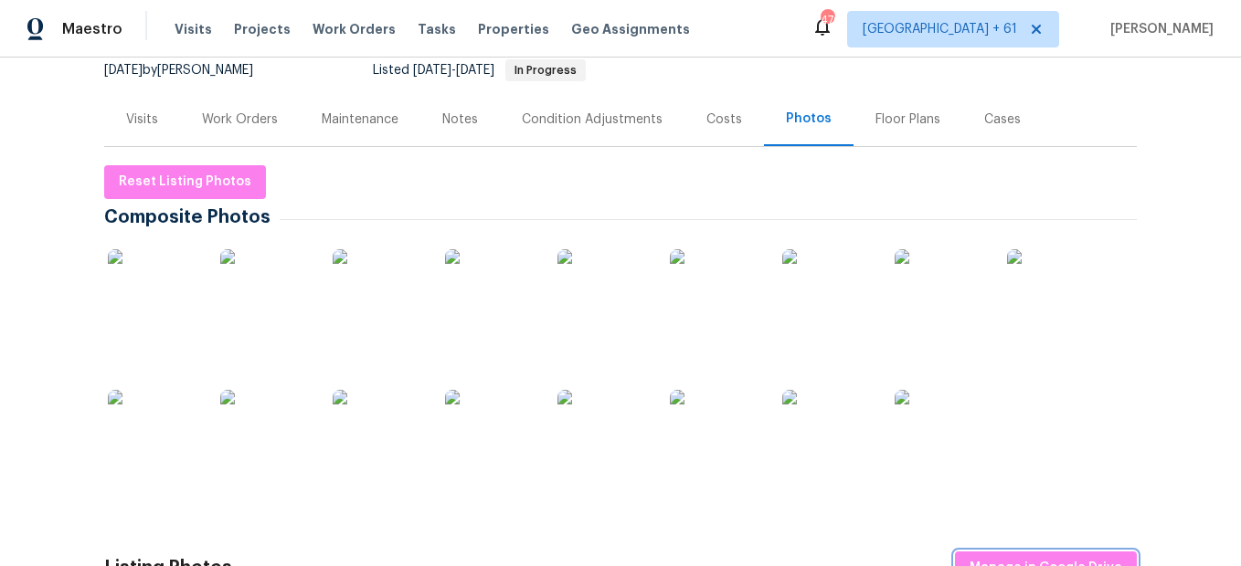
scroll to position [183, 0]
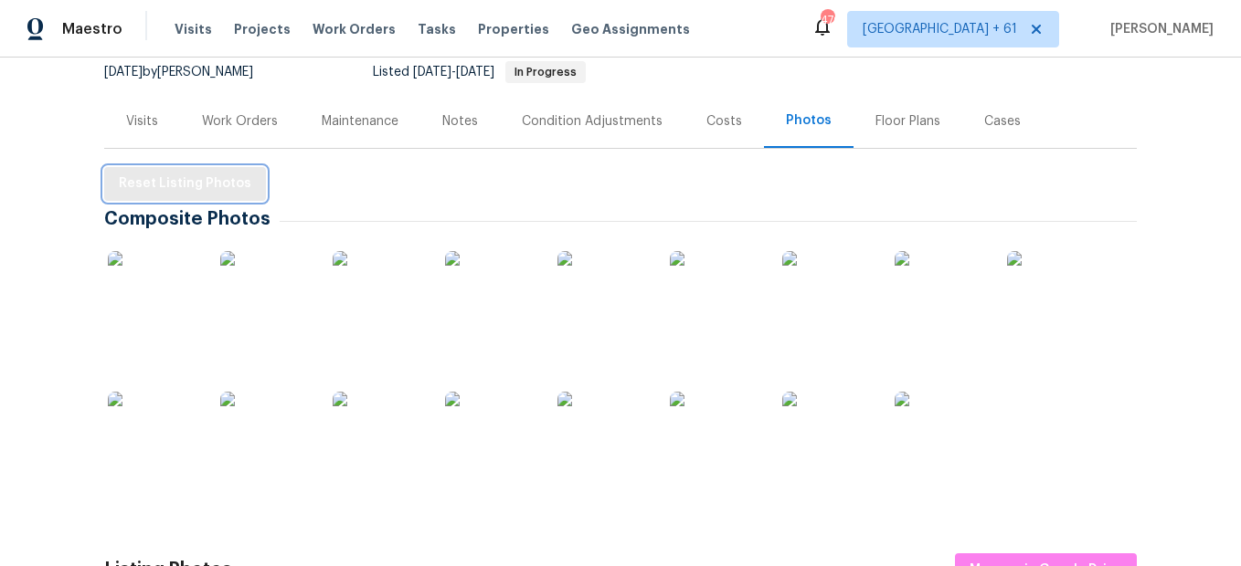
click at [217, 192] on span "Reset Listing Photos" at bounding box center [185, 184] width 132 height 23
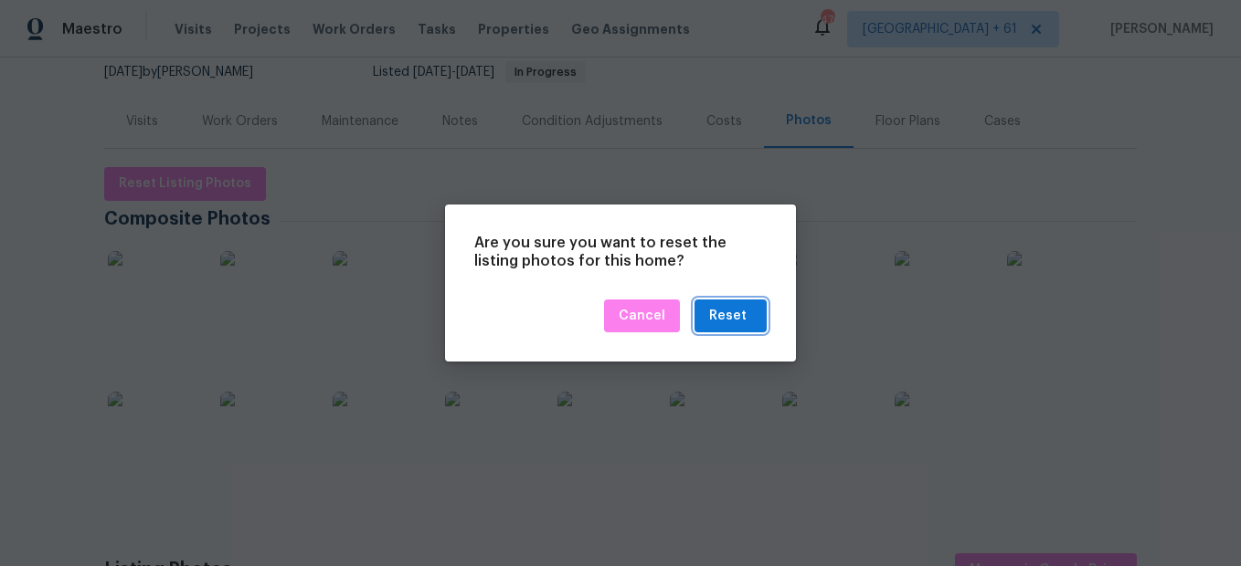
click at [733, 315] on div "Reset" at bounding box center [727, 316] width 37 height 23
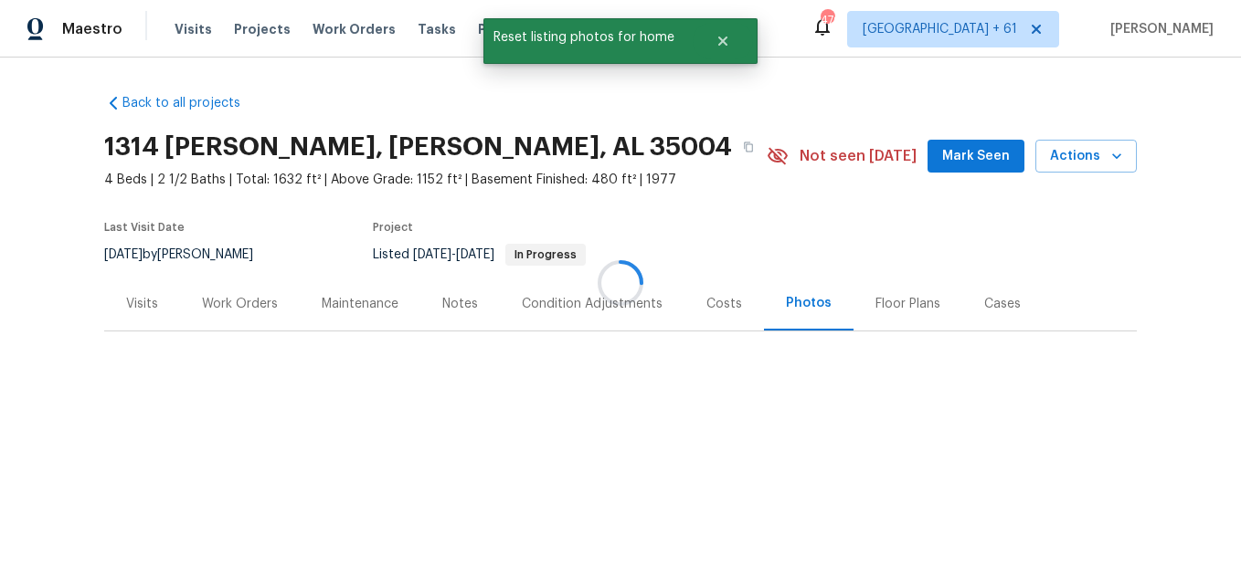
scroll to position [0, 0]
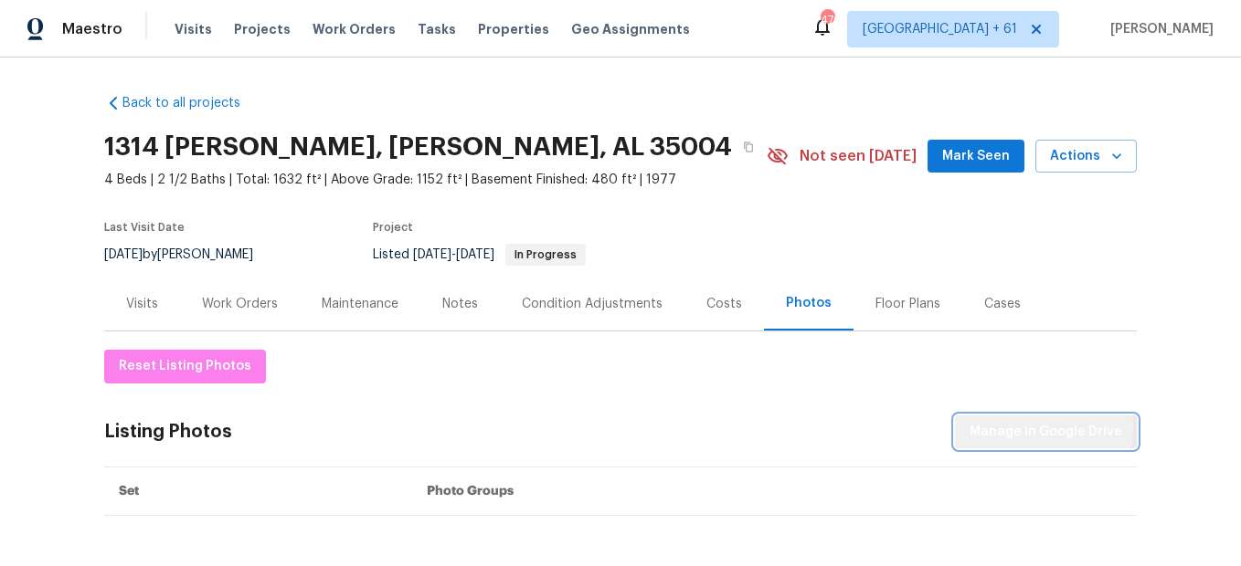
click at [1022, 427] on span "Manage in Google Drive" at bounding box center [1045, 432] width 153 height 23
